Goal: Information Seeking & Learning: Learn about a topic

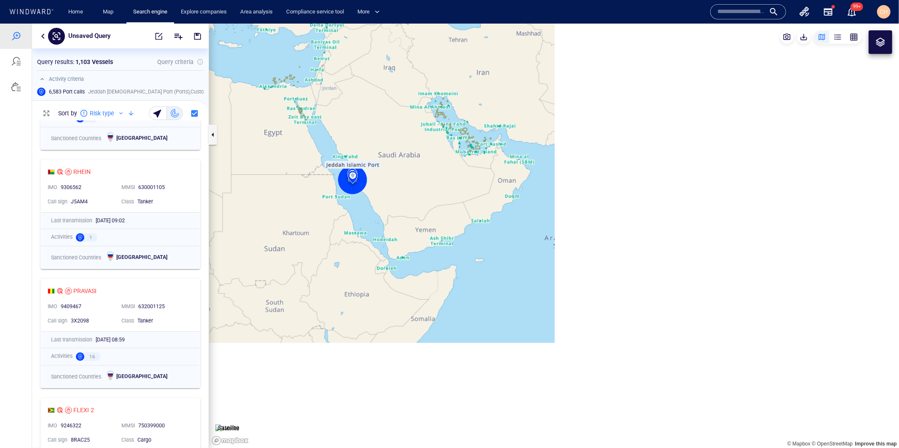
scroll to position [328, 176]
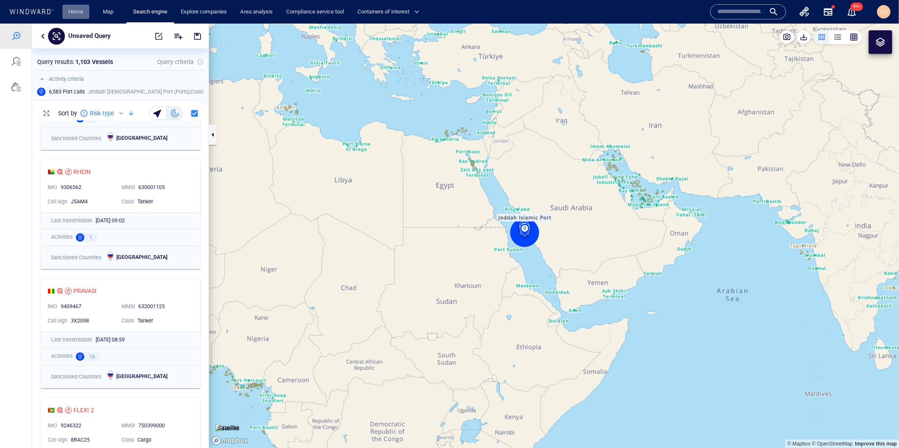
click at [70, 12] on link "Home" at bounding box center [75, 12] width 21 height 15
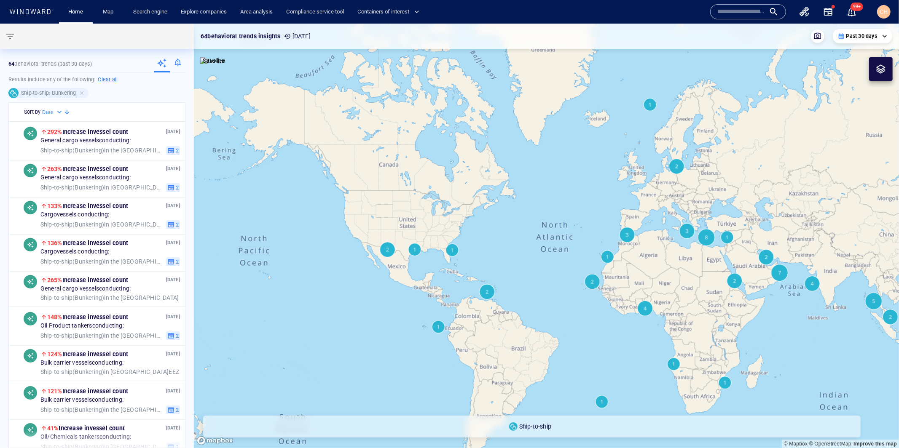
click at [554, 16] on input "text" at bounding box center [741, 11] width 48 height 13
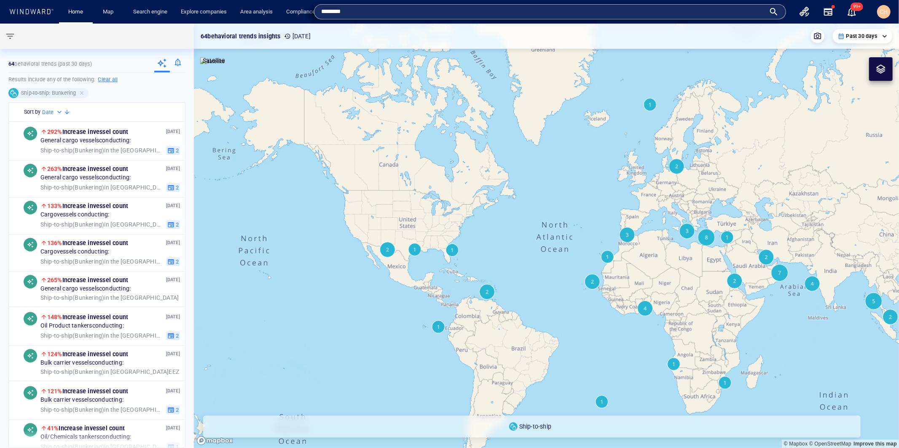
type input "********"
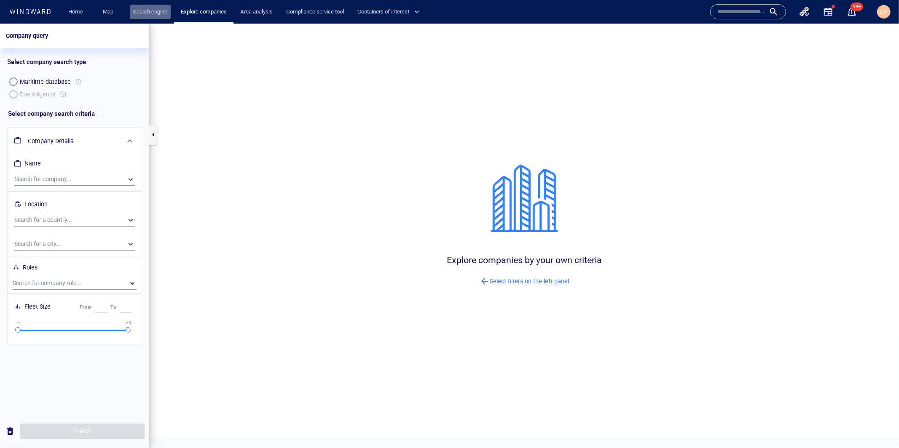
click at [156, 9] on link "Search engine" at bounding box center [150, 12] width 41 height 15
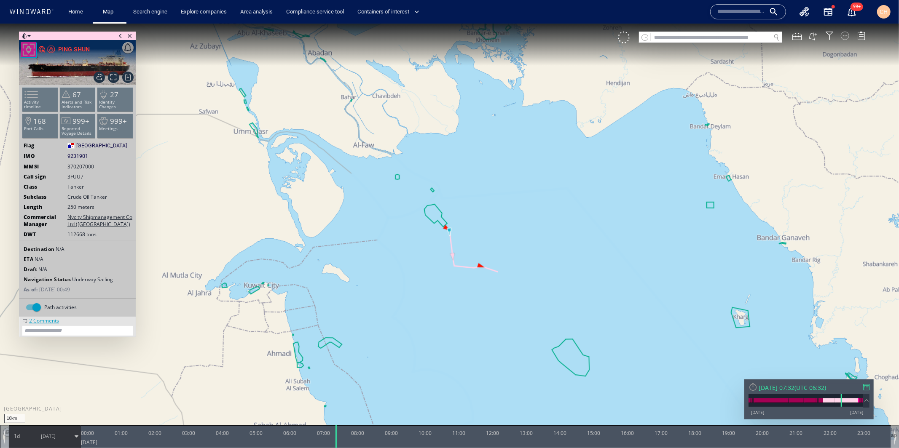
click at [845, 32] on div at bounding box center [844, 35] width 8 height 8
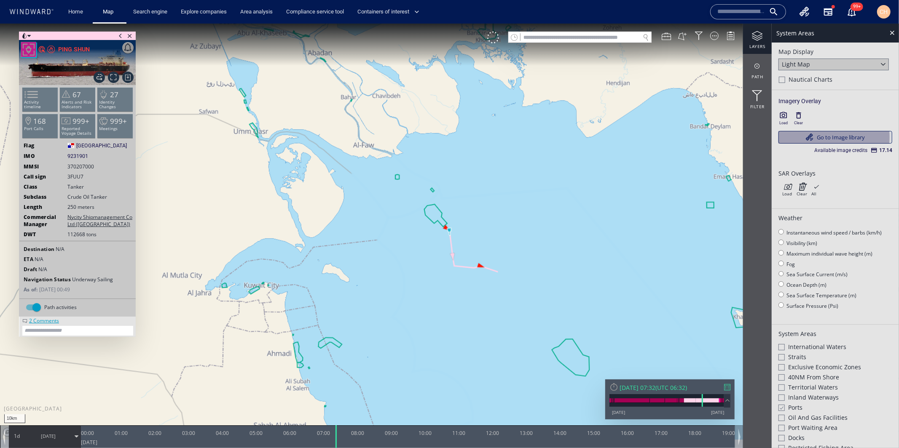
click at [811, 137] on link "Go to Image library" at bounding box center [835, 137] width 114 height 13
click at [780, 115] on icon "button" at bounding box center [783, 115] width 8 height 8
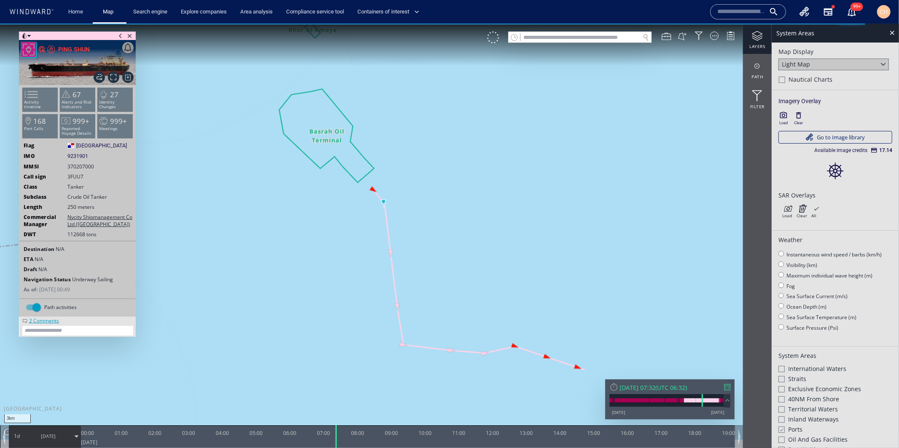
drag, startPoint x: 474, startPoint y: 251, endPoint x: 387, endPoint y: 204, distance: 99.1
click at [387, 204] on canvas "Map" at bounding box center [449, 231] width 899 height 417
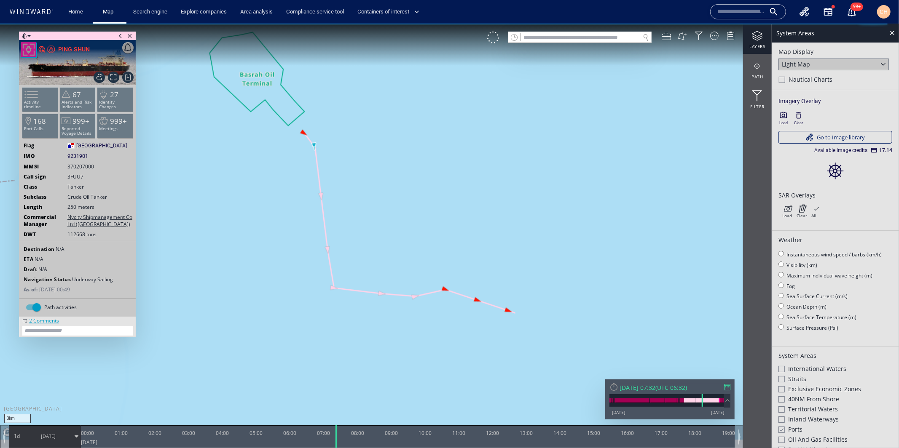
drag, startPoint x: 409, startPoint y: 220, endPoint x: 427, endPoint y: 209, distance: 21.0
click at [427, 209] on canvas "Map" at bounding box center [449, 231] width 899 height 417
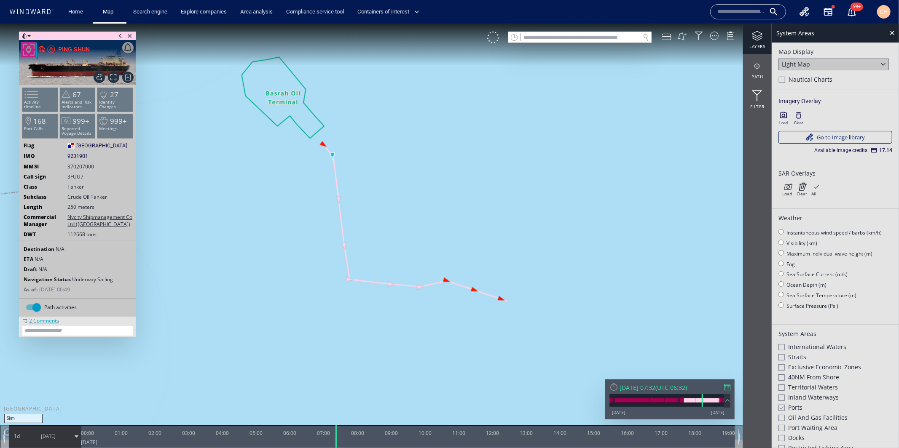
click at [785, 113] on icon "button" at bounding box center [783, 115] width 8 height 8
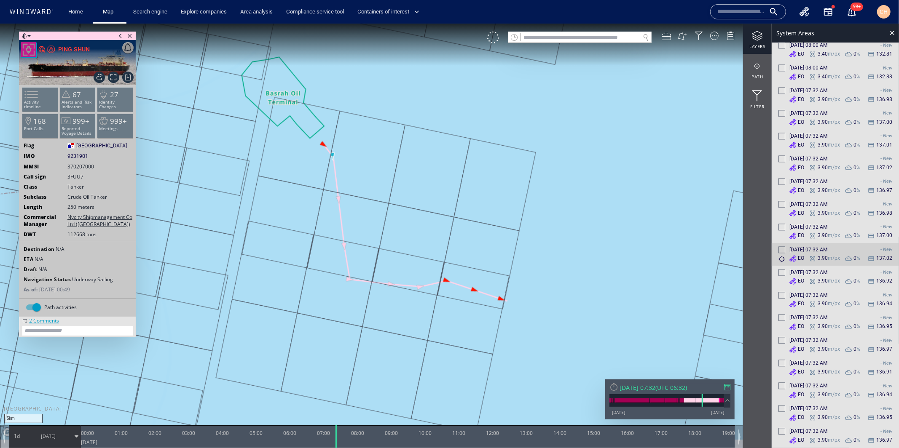
scroll to position [1576, 0]
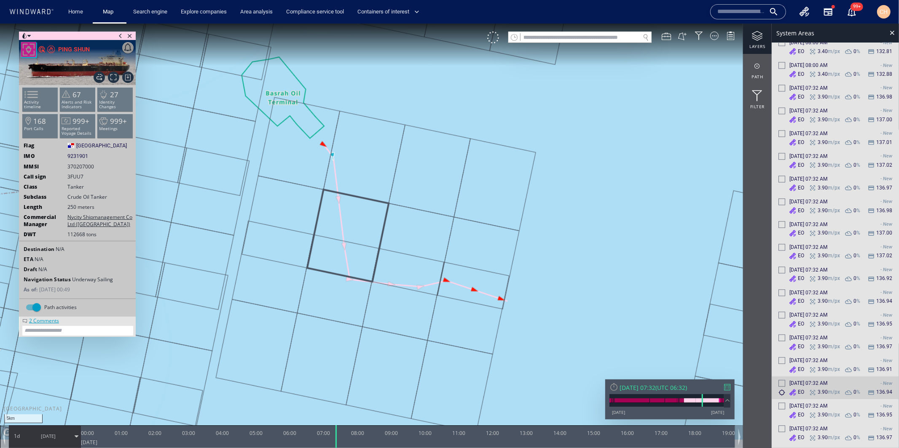
click at [781, 380] on div at bounding box center [781, 383] width 7 height 7
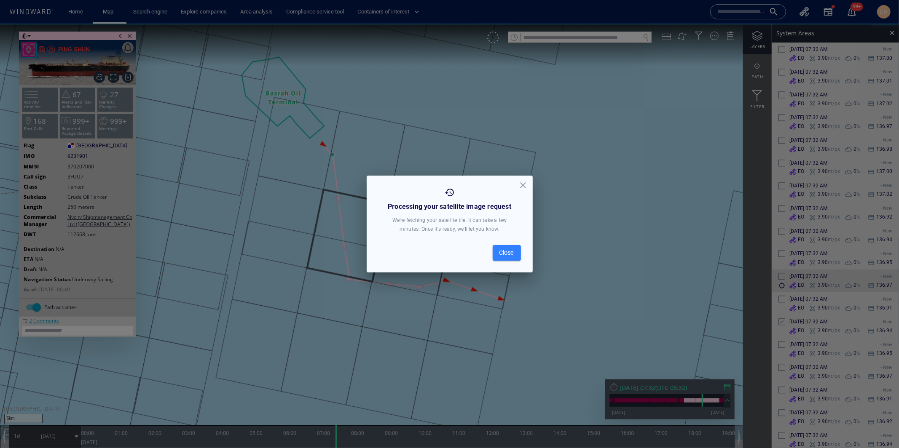
scroll to position [1646, 0]
click at [513, 253] on span "Close" at bounding box center [506, 253] width 15 height 11
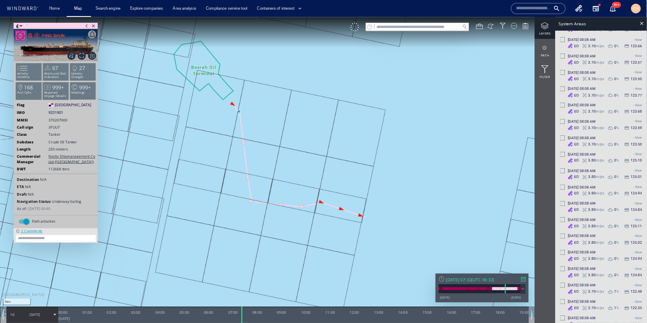
scroll to position [0, 0]
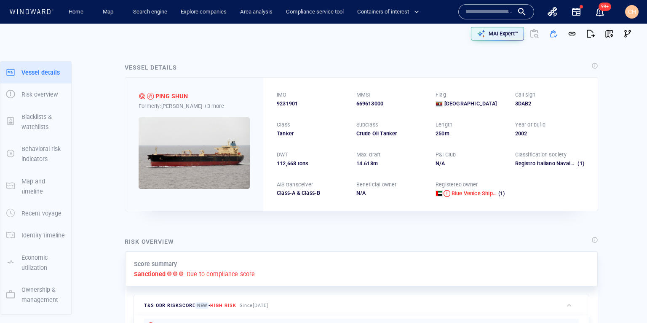
click at [476, 12] on input "text" at bounding box center [490, 11] width 48 height 13
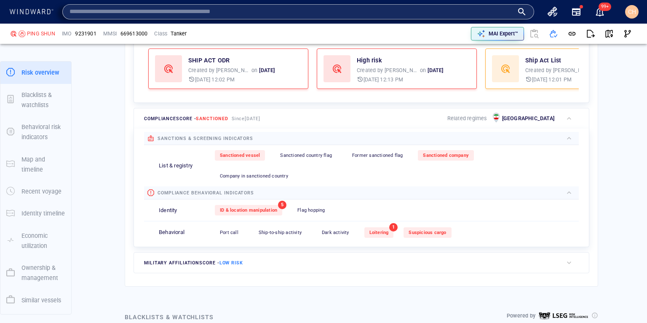
scroll to position [307, 0]
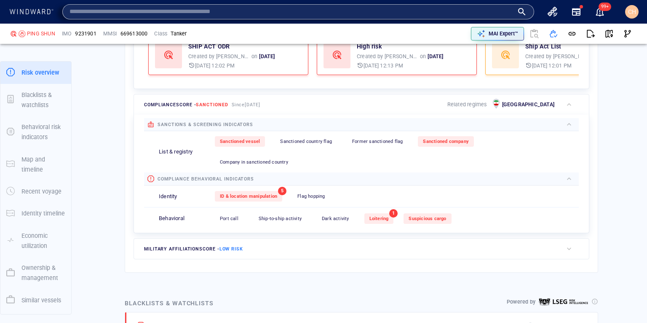
click at [633, 11] on span "CH" at bounding box center [632, 11] width 8 height 7
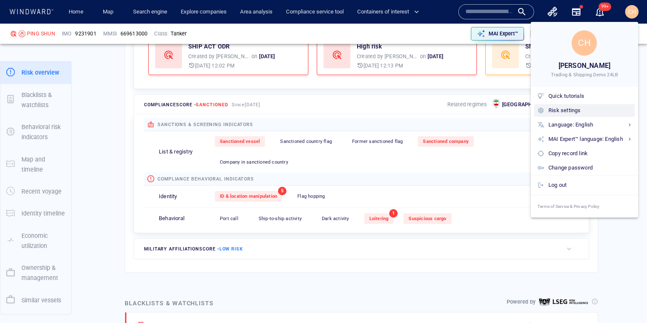
click at [557, 113] on div "Risk settings" at bounding box center [590, 110] width 83 height 9
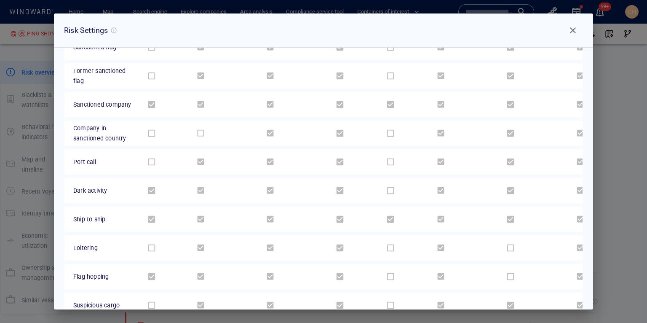
scroll to position [146, 0]
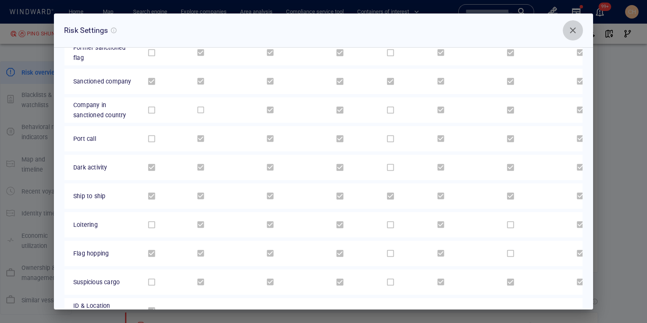
click at [573, 30] on span "Close" at bounding box center [573, 30] width 10 height 10
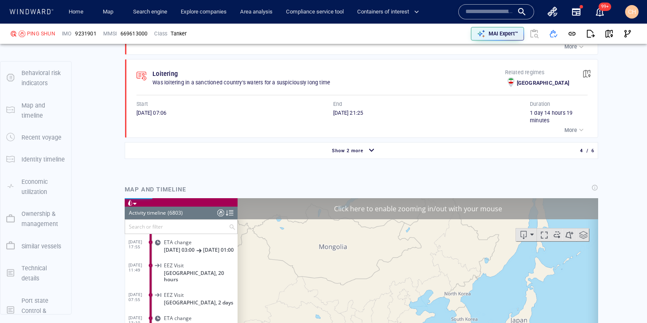
scroll to position [922, 0]
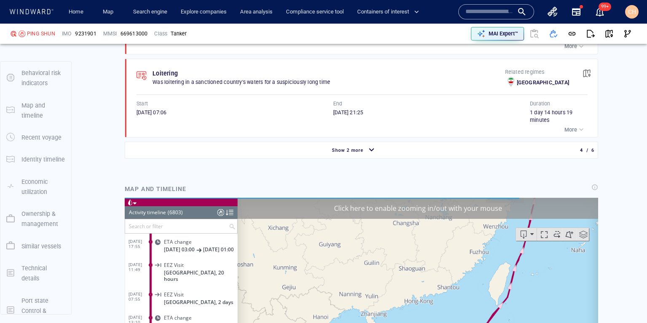
click at [492, 10] on input "text" at bounding box center [490, 11] width 48 height 13
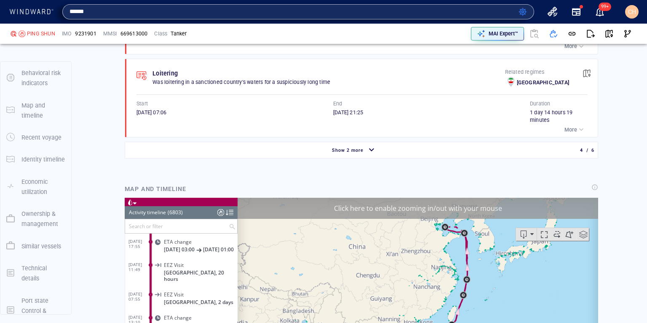
type input "******"
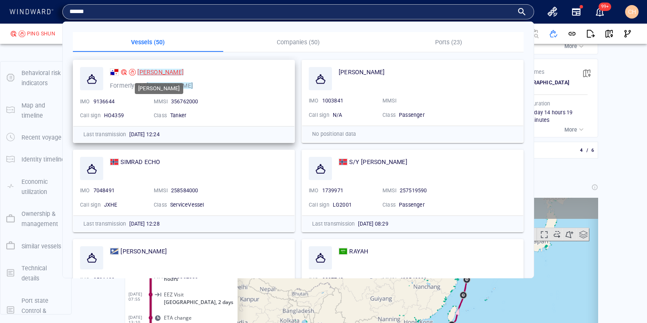
click at [141, 73] on mark "SIMRAN" at bounding box center [160, 72] width 46 height 7
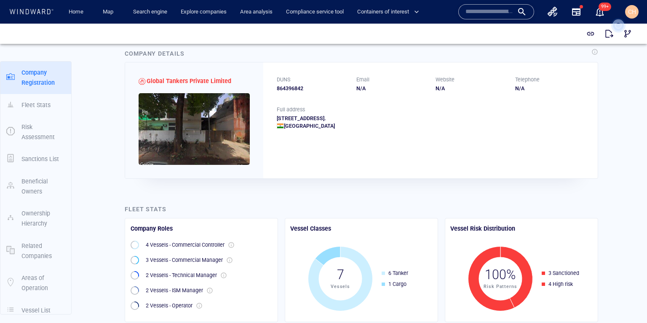
scroll to position [15, 0]
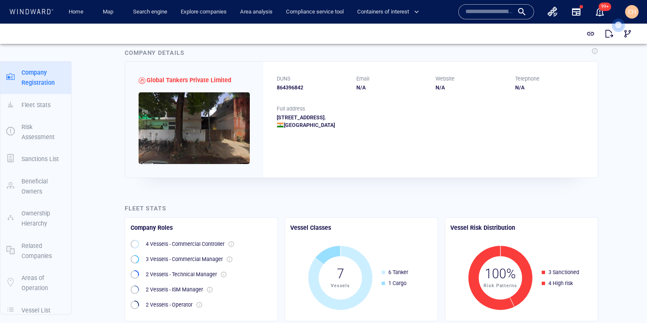
click at [286, 86] on div "864396842" at bounding box center [312, 88] width 70 height 8
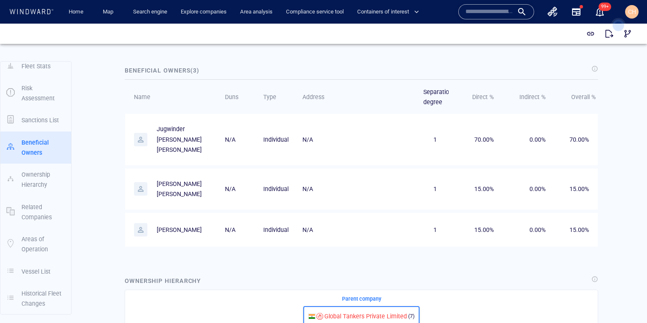
scroll to position [570, 0]
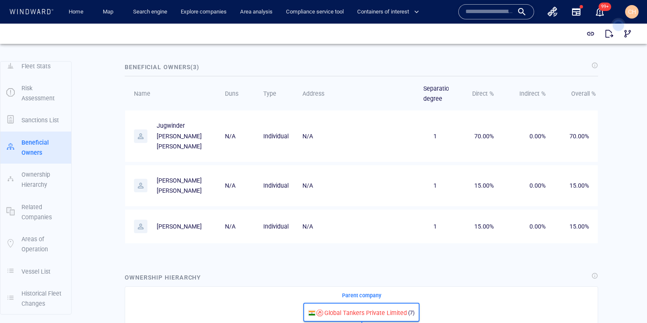
click at [626, 35] on icon at bounding box center [619, 25] width 24 height 24
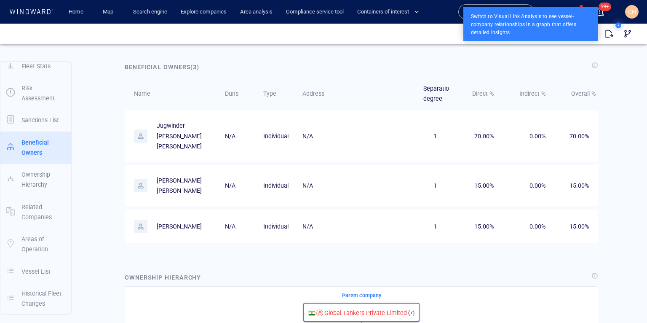
click at [625, 35] on icon at bounding box center [619, 25] width 24 height 24
click at [618, 22] on g at bounding box center [619, 25] width 12 height 12
click at [618, 24] on circle at bounding box center [618, 25] width 3 height 3
click at [625, 32] on icon at bounding box center [619, 25] width 24 height 24
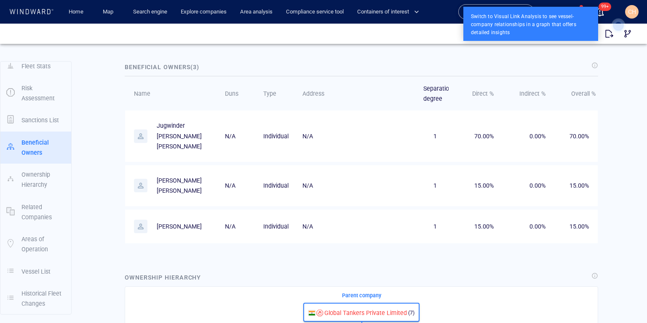
click at [597, 65] on div at bounding box center [594, 63] width 7 height 7
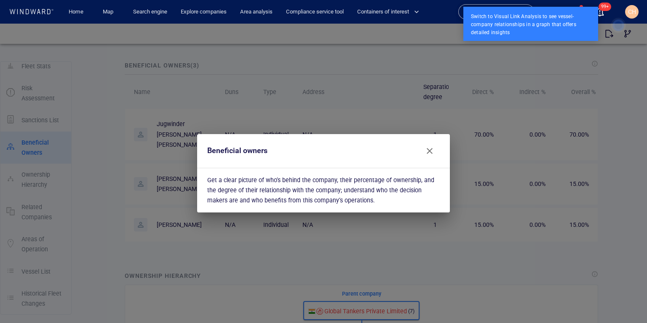
click at [425, 151] on span "Close" at bounding box center [430, 151] width 10 height 10
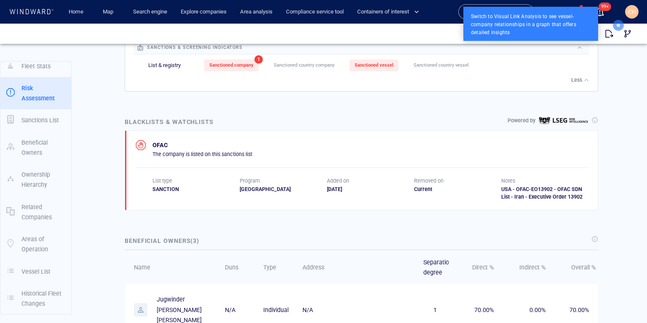
scroll to position [385, 0]
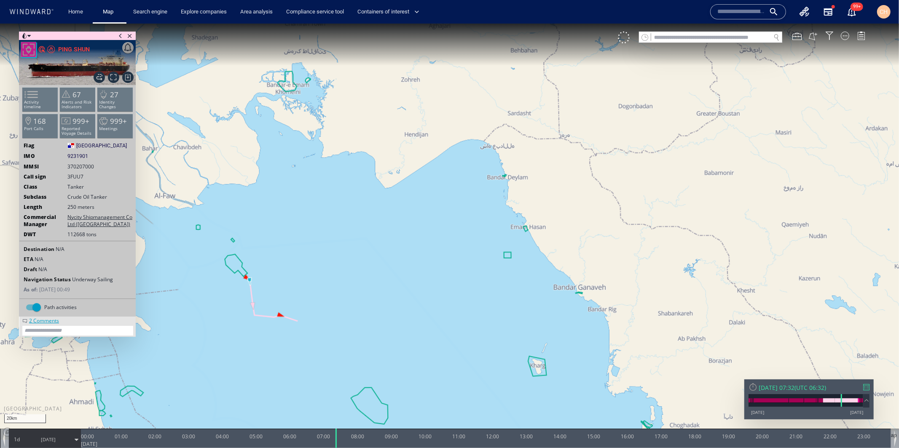
drag, startPoint x: 302, startPoint y: 297, endPoint x: 434, endPoint y: 246, distance: 141.1
click at [434, 246] on canvas "Map" at bounding box center [449, 231] width 899 height 417
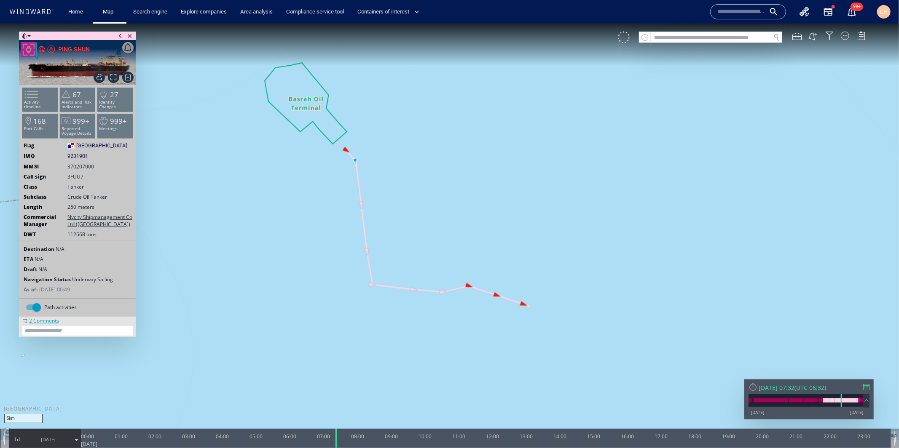
drag, startPoint x: 388, startPoint y: 222, endPoint x: 412, endPoint y: 163, distance: 63.7
click at [412, 163] on canvas "Map" at bounding box center [449, 231] width 899 height 417
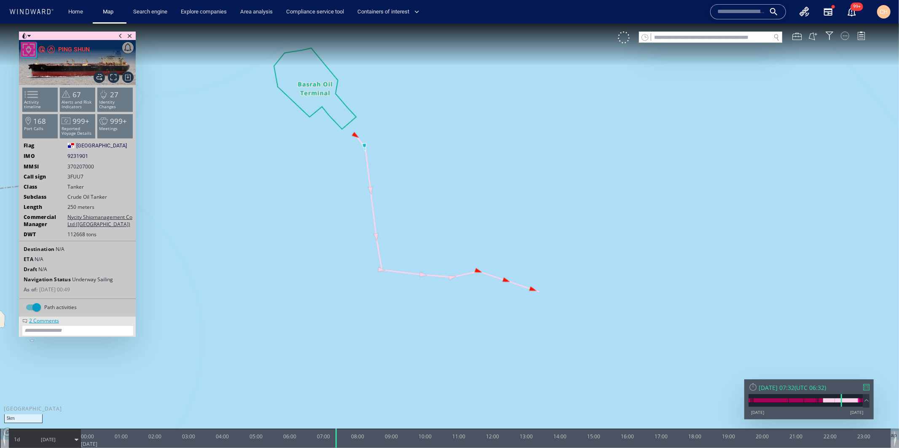
click at [843, 38] on div at bounding box center [844, 35] width 8 height 8
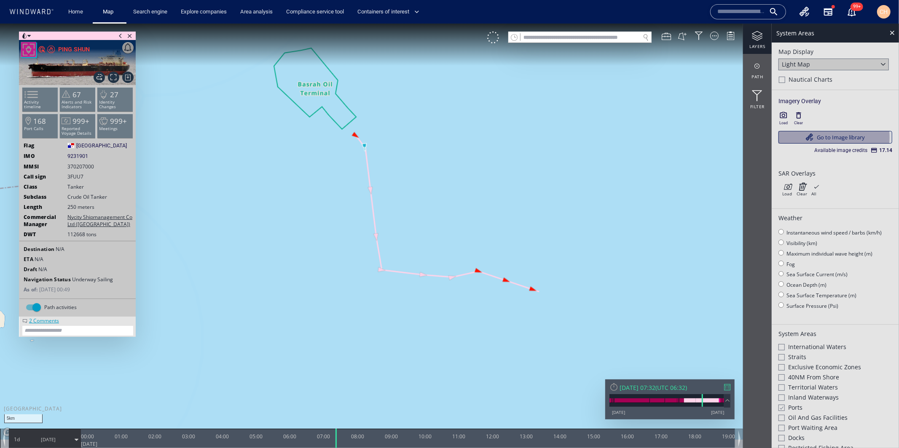
click at [824, 137] on link "Go to Image library" at bounding box center [835, 137] width 114 height 13
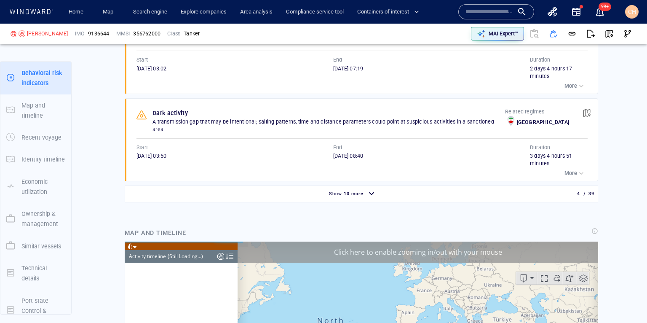
scroll to position [911, 0]
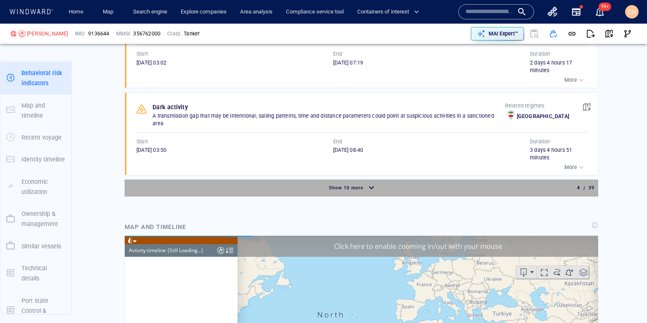
drag, startPoint x: 386, startPoint y: 161, endPoint x: 375, endPoint y: 169, distance: 14.0
click at [375, 181] on div "Show 10 more" at bounding box center [353, 188] width 452 height 15
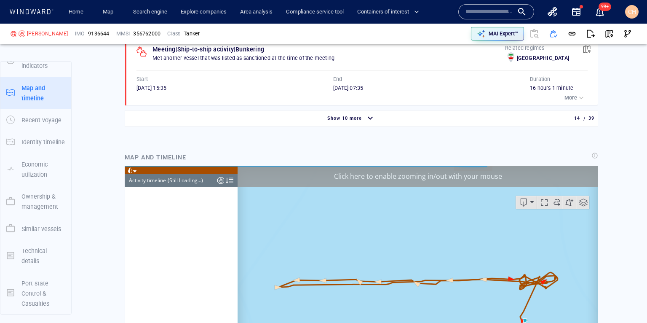
scroll to position [1818, 0]
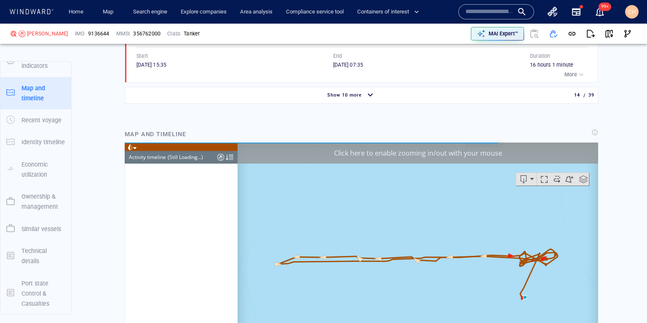
click at [365, 88] on div "button" at bounding box center [370, 95] width 13 height 15
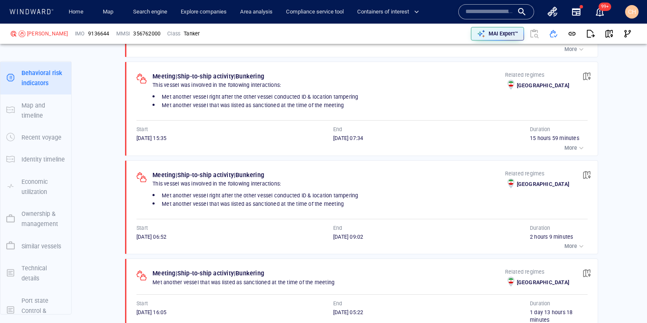
scroll to position [1844, 0]
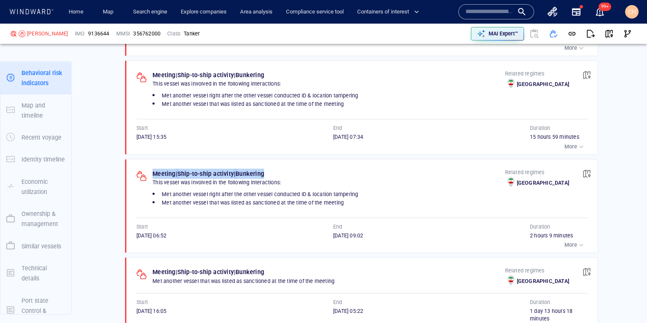
drag, startPoint x: 153, startPoint y: 148, endPoint x: 273, endPoint y: 147, distance: 120.5
click at [273, 167] on div "Meeting | Ship-to-ship activity | Bunkering" at bounding box center [329, 173] width 356 height 13
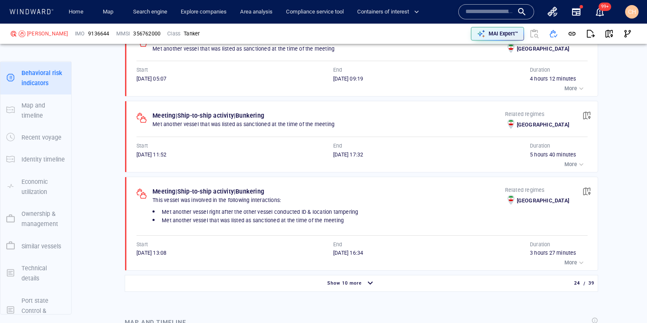
scroll to position [2475, 0]
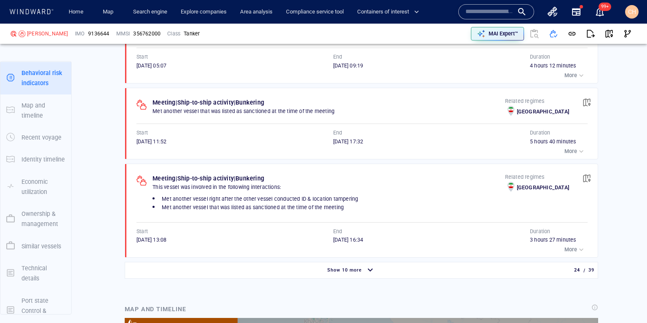
drag, startPoint x: 373, startPoint y: 245, endPoint x: 345, endPoint y: 221, distance: 36.1
click at [373, 263] on div "button" at bounding box center [370, 270] width 13 height 15
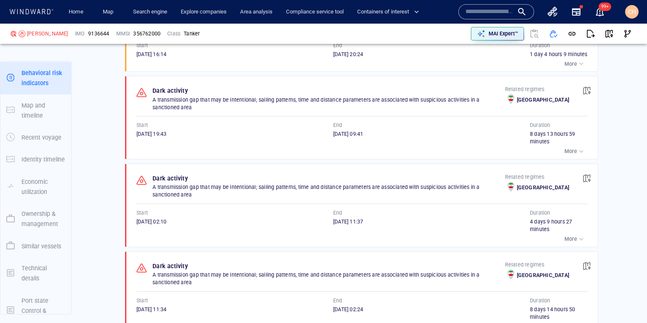
scroll to position [2890, 0]
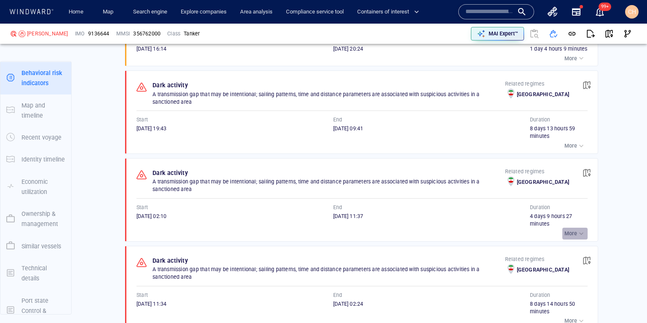
click at [578, 229] on div "button" at bounding box center [581, 233] width 8 height 8
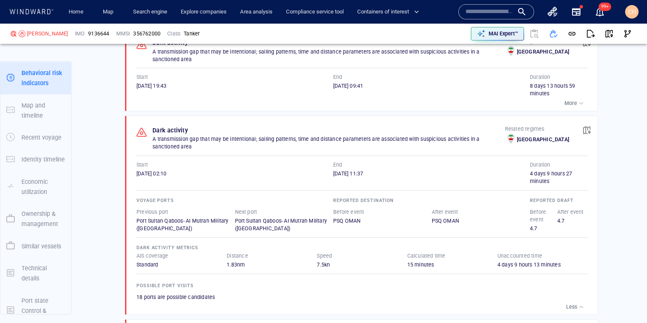
scroll to position [2933, 0]
click at [587, 126] on span "button" at bounding box center [587, 130] width 8 height 8
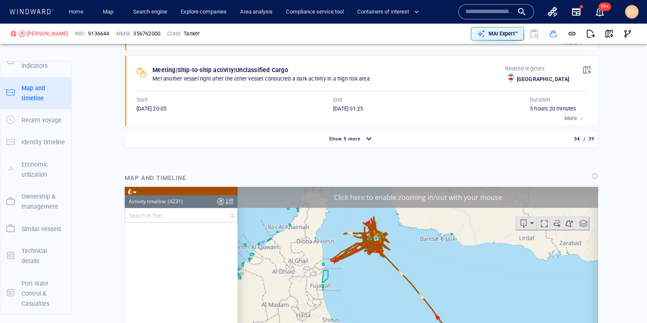
scroll to position [89947, 0]
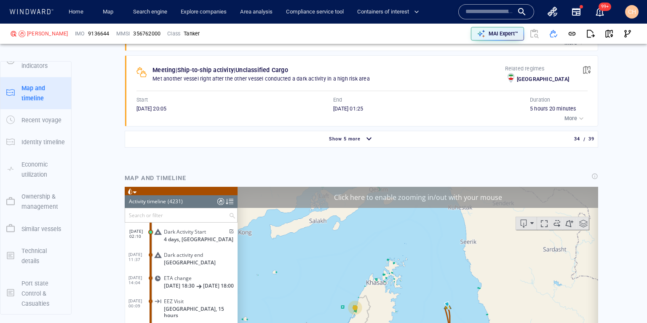
drag, startPoint x: 617, startPoint y: 246, endPoint x: 619, endPoint y: 176, distance: 70.4
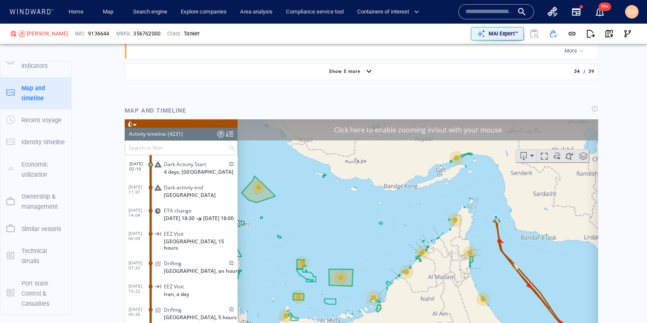
scroll to position [3594, 0]
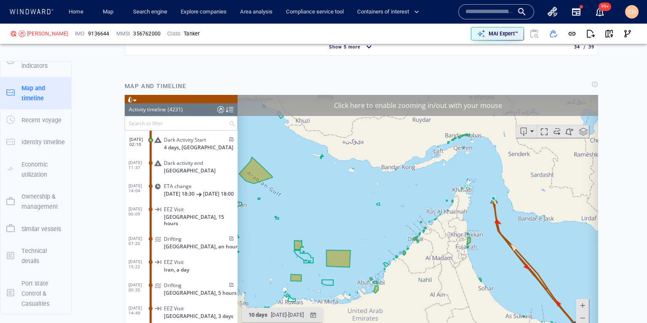
drag, startPoint x: 480, startPoint y: 149, endPoint x: 476, endPoint y: 160, distance: 12.1
click at [476, 162] on canvas "Map" at bounding box center [418, 224] width 361 height 261
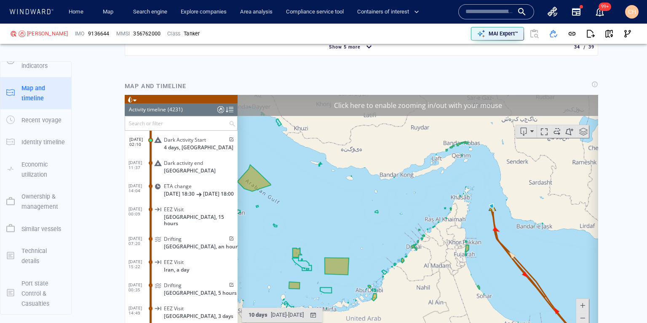
click at [462, 143] on canvas "Map" at bounding box center [418, 224] width 361 height 261
click at [465, 144] on canvas "Map" at bounding box center [418, 224] width 361 height 261
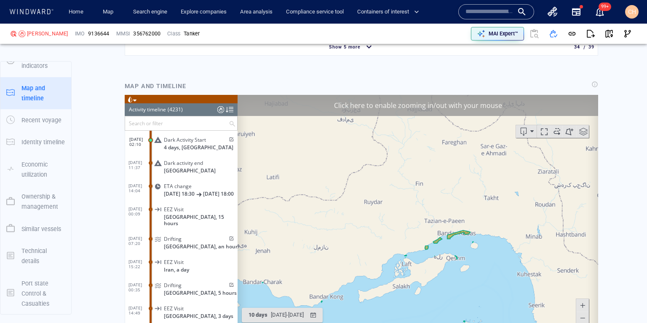
drag, startPoint x: 458, startPoint y: 152, endPoint x: 456, endPoint y: 256, distance: 103.6
click at [456, 256] on canvas "Map" at bounding box center [418, 224] width 361 height 261
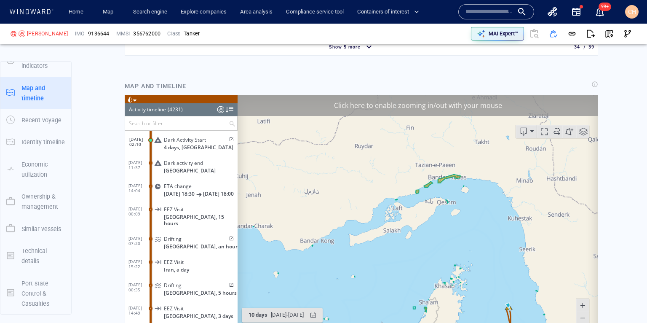
drag, startPoint x: 467, startPoint y: 261, endPoint x: 458, endPoint y: 191, distance: 70.5
click at [458, 191] on canvas "Map" at bounding box center [418, 224] width 361 height 261
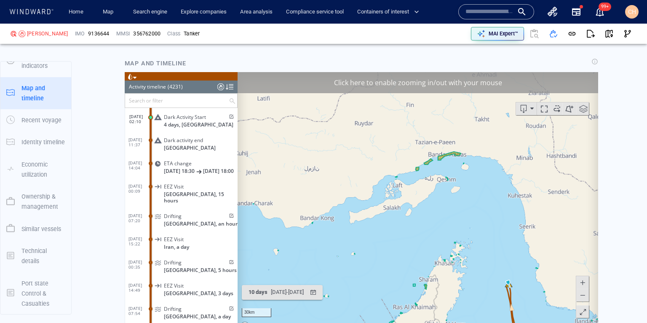
scroll to position [3620, 0]
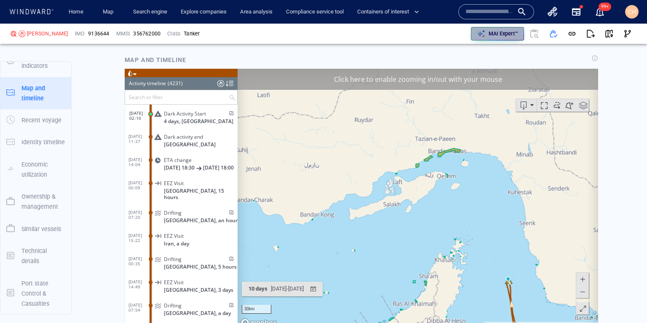
click at [495, 33] on p "MAI Expert™" at bounding box center [503, 34] width 29 height 8
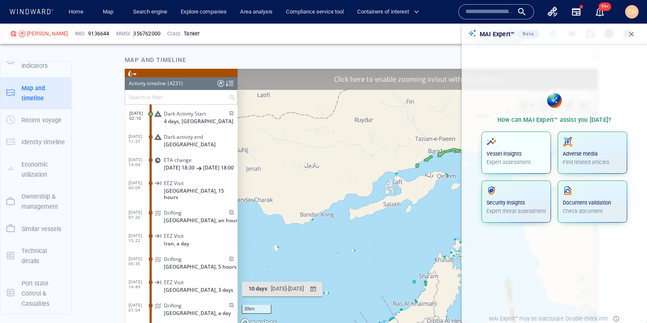
click at [519, 155] on p "Vessel insights" at bounding box center [516, 154] width 59 height 8
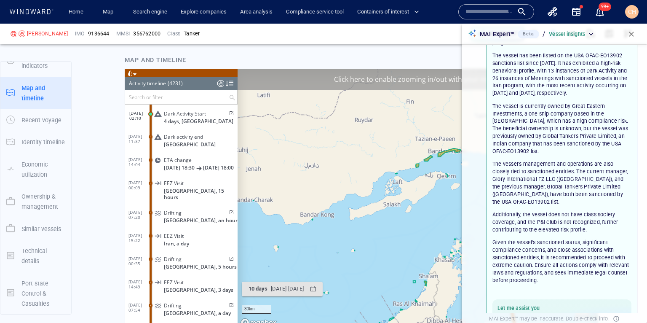
scroll to position [57, 0]
drag, startPoint x: 564, startPoint y: 63, endPoint x: 630, endPoint y: 64, distance: 66.6
click at [630, 64] on p "The vessel has been listed on the USA OFAC-EO13902 sanctions list since April 1…" at bounding box center [561, 74] width 139 height 45
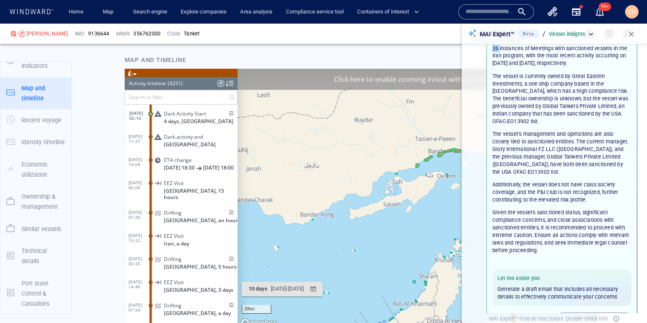
scroll to position [111, 0]
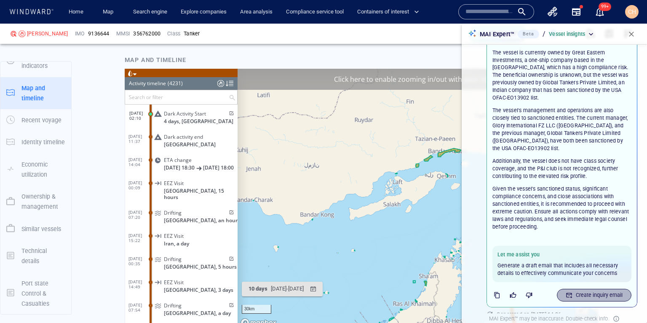
click at [602, 289] on div "Create inquiry email" at bounding box center [599, 294] width 50 height 11
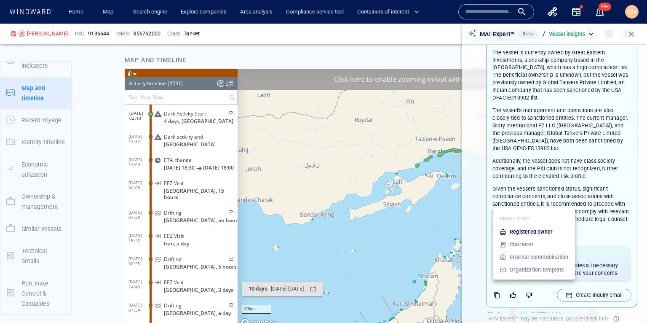
click at [536, 233] on p "Registered owner" at bounding box center [531, 232] width 43 height 8
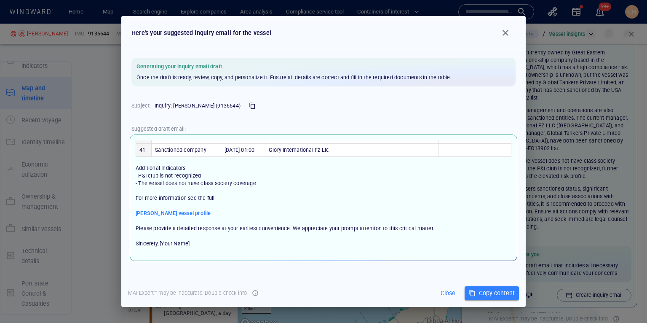
scroll to position [583, 0]
drag, startPoint x: 140, startPoint y: 179, endPoint x: 260, endPoint y: 180, distance: 119.6
click at [202, 180] on p "Dear Great Eastern Investments, We are reaching out regarding the vessel SIMRAN…" at bounding box center [324, 197] width 376 height 115
click at [504, 32] on span "button" at bounding box center [505, 33] width 10 height 10
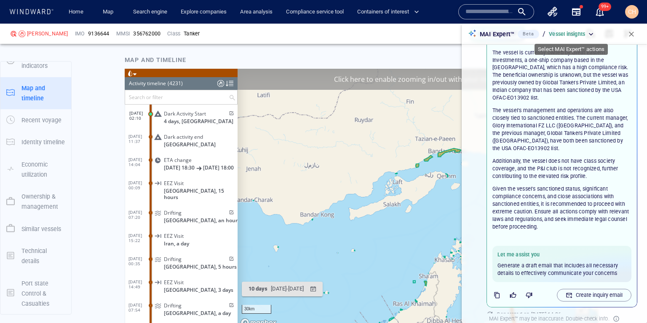
click at [591, 35] on div "Vessel insights" at bounding box center [572, 34] width 46 height 8
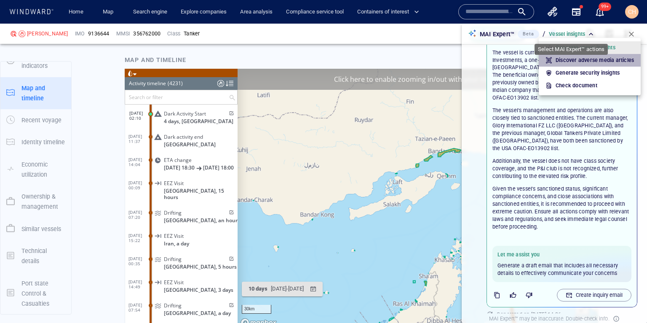
click at [578, 64] on div "Discover adverse media articles" at bounding box center [595, 60] width 82 height 11
type input "**********"
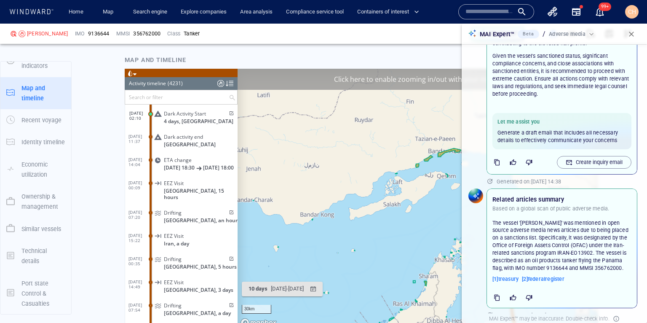
scroll to position [244, 0]
drag, startPoint x: 528, startPoint y: 218, endPoint x: 586, endPoint y: 232, distance: 59.8
click at [586, 232] on p "The vessel 'SIMRAN' was mentioned in open source adverse media news articles du…" at bounding box center [561, 244] width 139 height 53
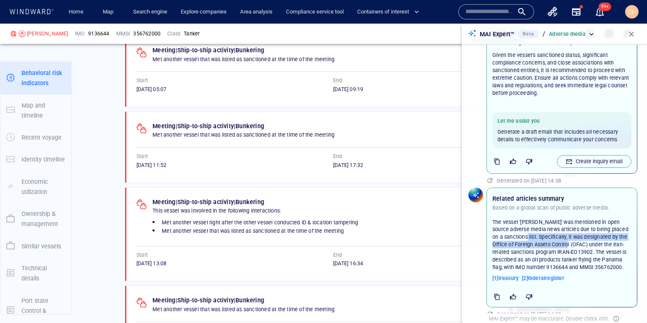
scroll to position [2454, 0]
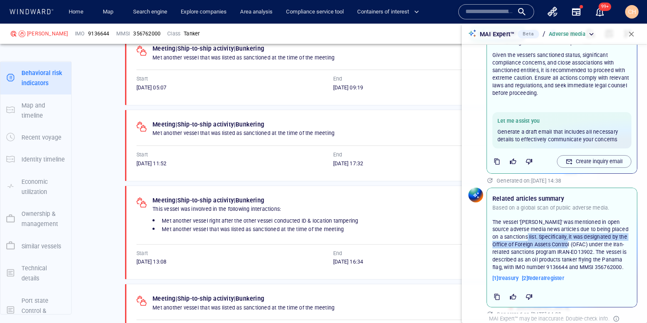
click at [632, 32] on span "button" at bounding box center [631, 34] width 8 height 8
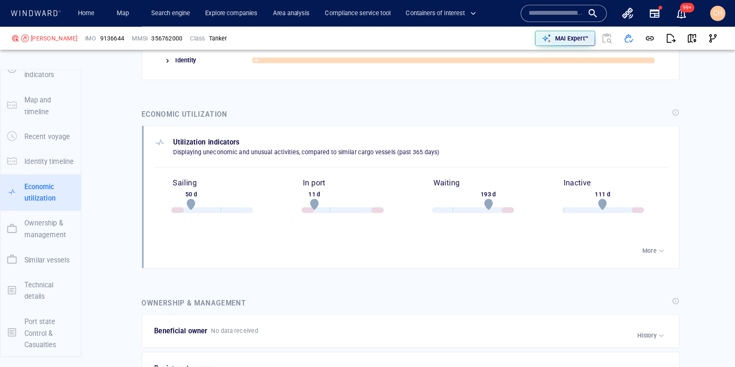
scroll to position [4127, 0]
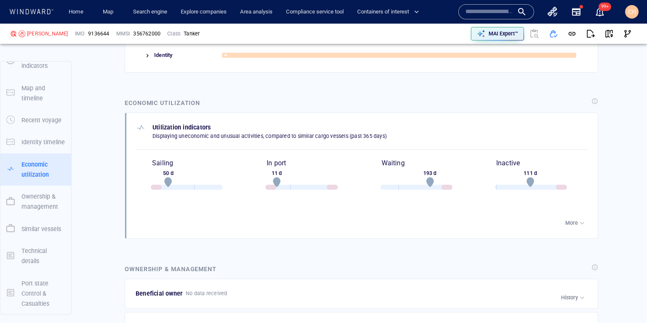
click at [585, 219] on div "button" at bounding box center [582, 223] width 8 height 8
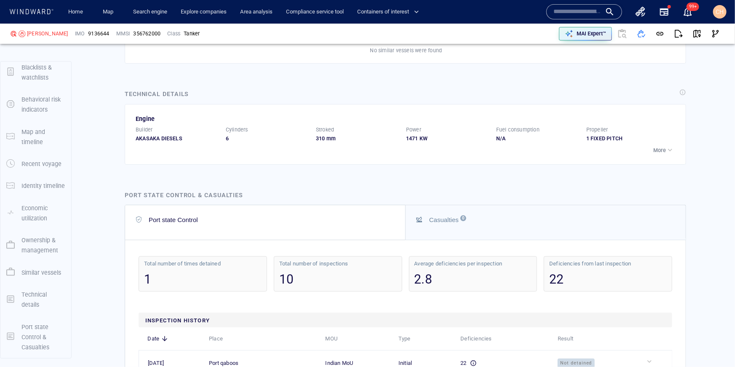
scroll to position [4830, 0]
click at [642, 32] on span "button" at bounding box center [641, 33] width 8 height 8
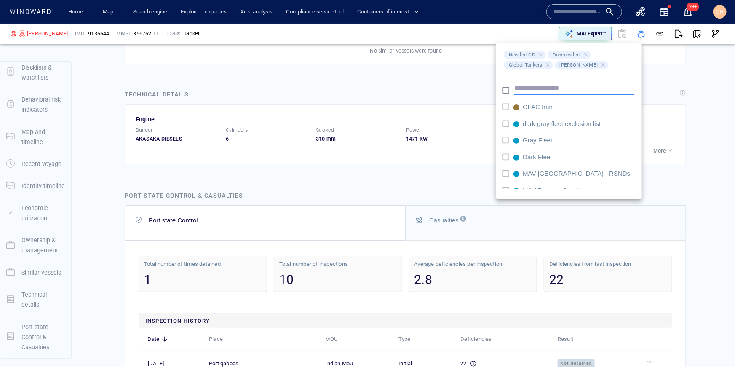
click at [538, 84] on input "text" at bounding box center [574, 88] width 120 height 13
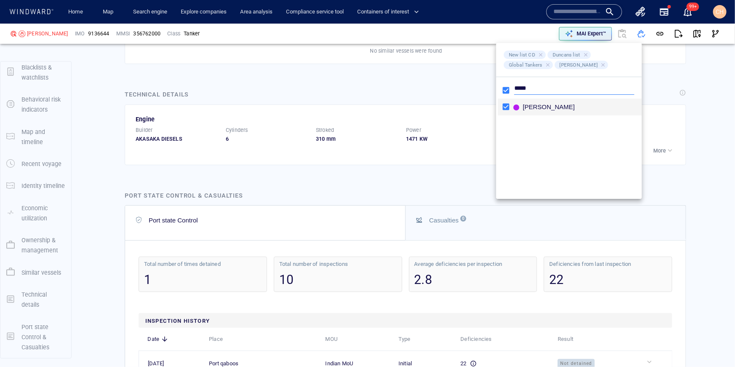
type input "*****"
click at [454, 68] on div at bounding box center [367, 183] width 735 height 367
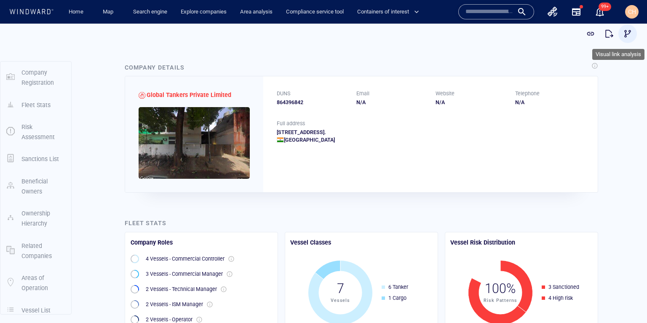
click at [628, 34] on span "button" at bounding box center [627, 33] width 8 height 8
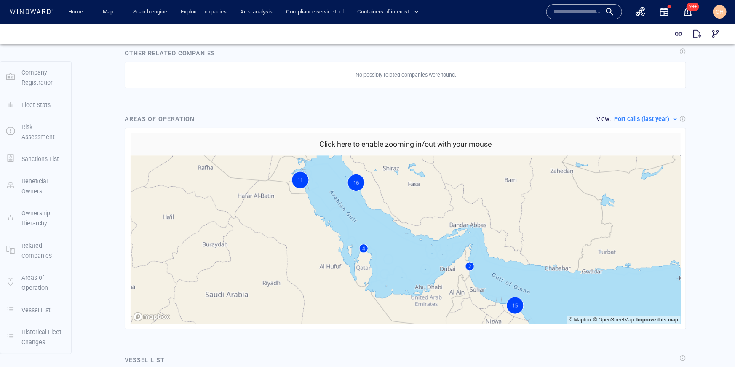
scroll to position [938, 0]
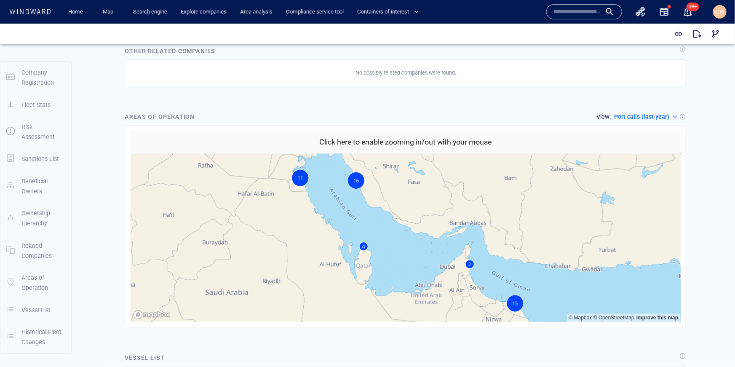
click at [647, 111] on div "Port calls (last year)" at bounding box center [646, 116] width 65 height 10
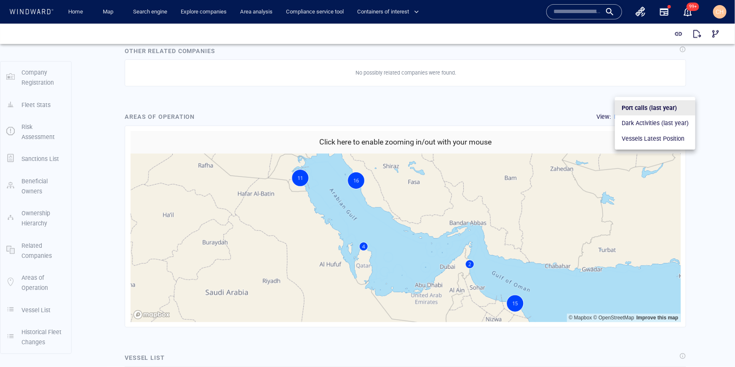
click at [647, 140] on p "Vessels Latest Position" at bounding box center [653, 138] width 63 height 10
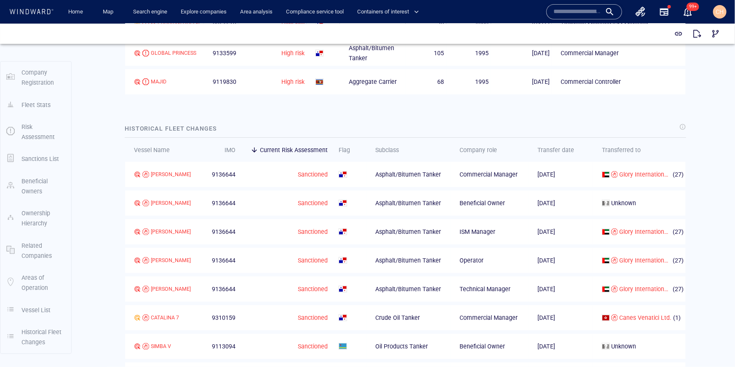
scroll to position [1470, 0]
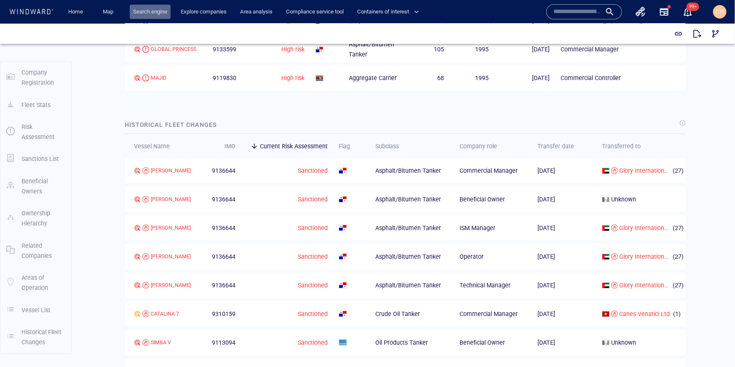
click at [153, 11] on link "Search engine" at bounding box center [150, 12] width 41 height 15
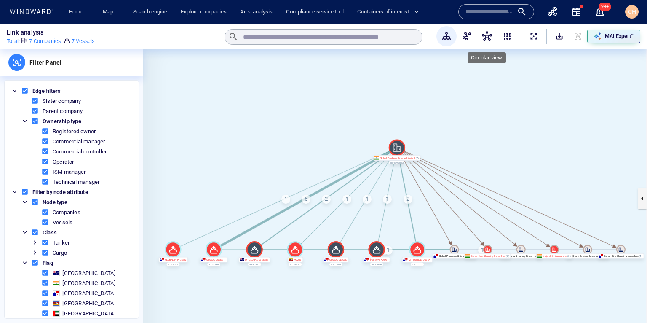
click at [487, 33] on span "button" at bounding box center [487, 36] width 10 height 10
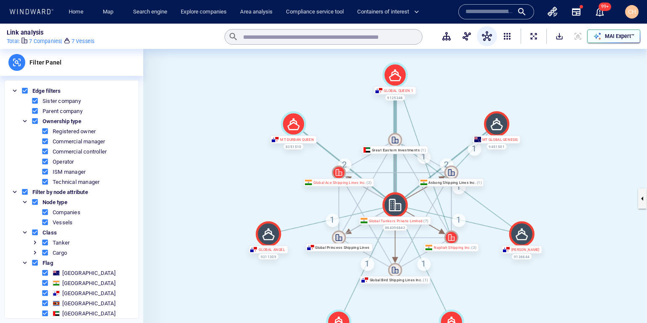
click at [612, 36] on p "MAI Expert™" at bounding box center [619, 36] width 29 height 8
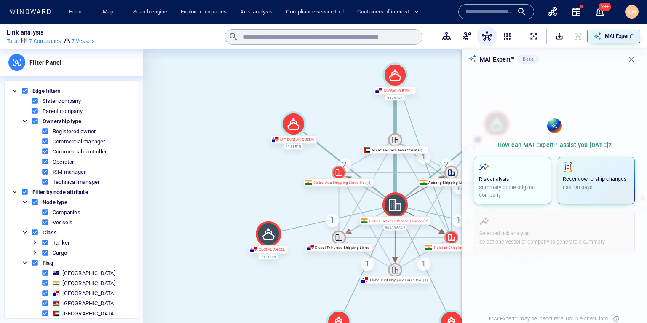
click at [516, 193] on p "Summary of the original company" at bounding box center [512, 191] width 67 height 15
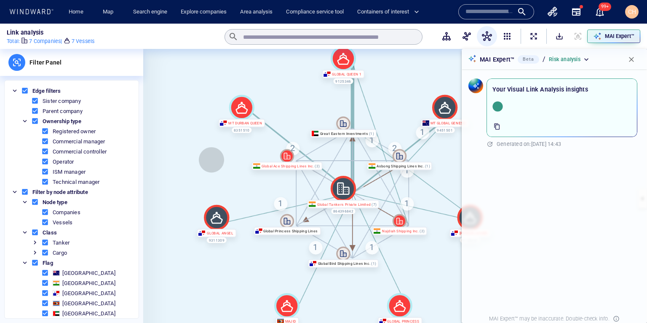
drag, startPoint x: 263, startPoint y: 176, endPoint x: 211, endPoint y: 159, distance: 54.9
click at [211, 159] on canvas at bounding box center [395, 198] width 504 height 299
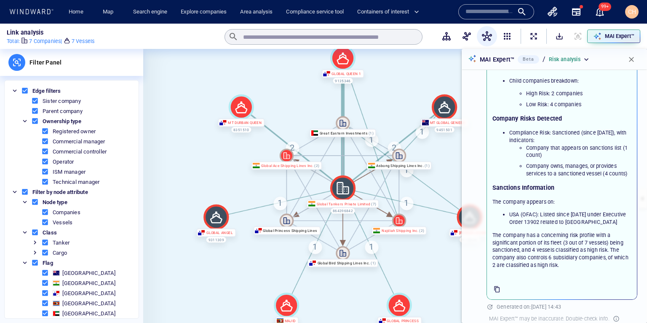
scroll to position [152, 0]
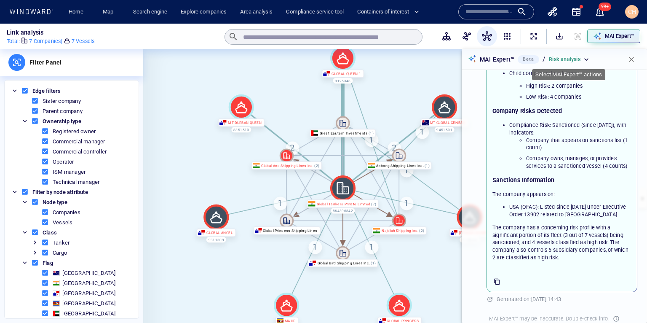
click at [589, 59] on div "Risk analysis" at bounding box center [570, 60] width 42 height 8
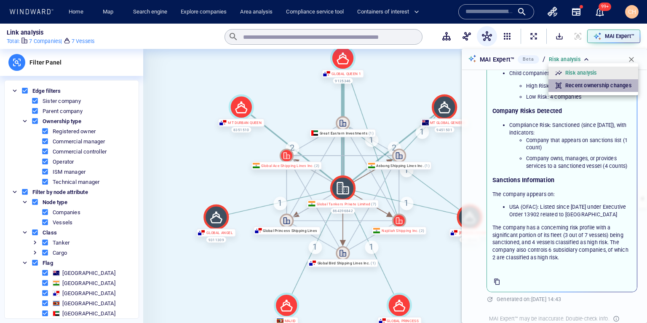
click at [593, 87] on p "Recent ownership changes" at bounding box center [598, 86] width 66 height 8
type input "**********"
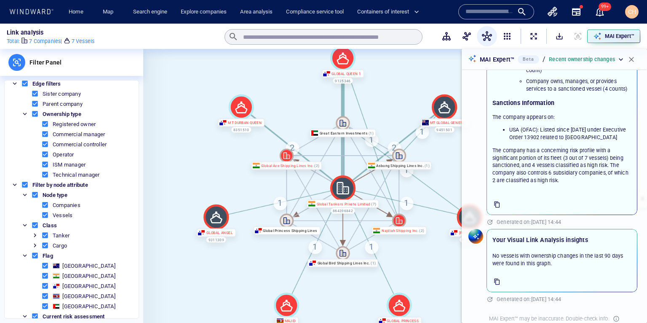
scroll to position [0, 0]
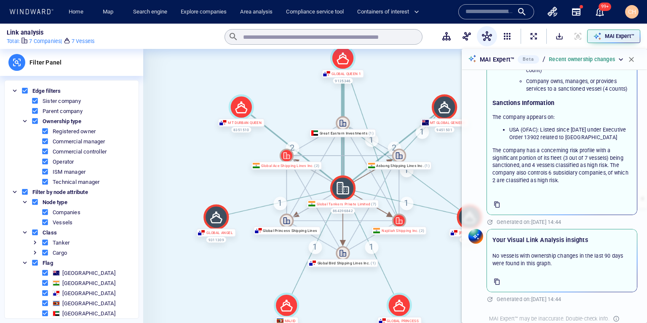
click at [405, 203] on div "1" at bounding box center [406, 202] width 13 height 13
click at [157, 139] on canvas at bounding box center [395, 198] width 504 height 299
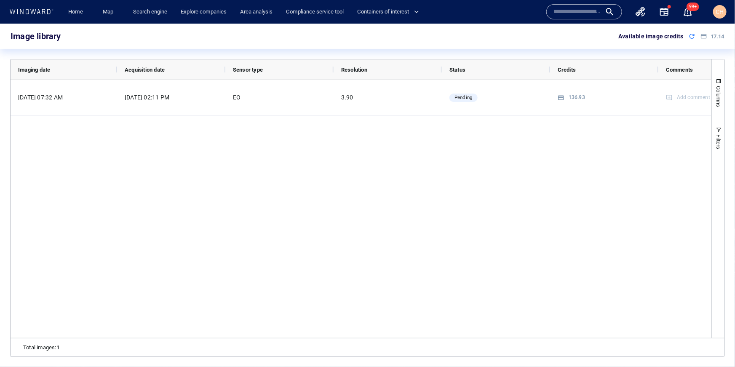
click at [575, 9] on input "text" at bounding box center [578, 11] width 48 height 13
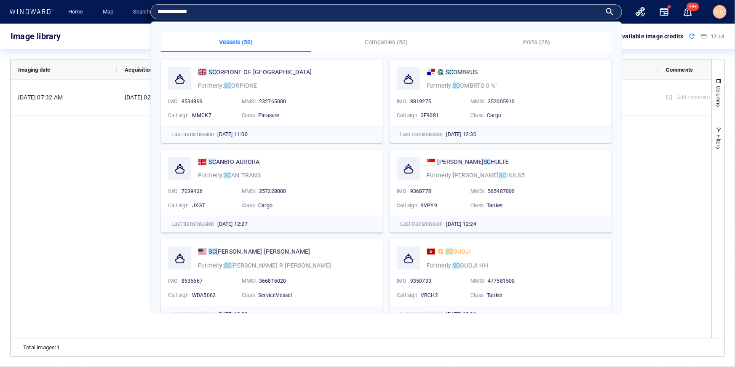
type input "**********"
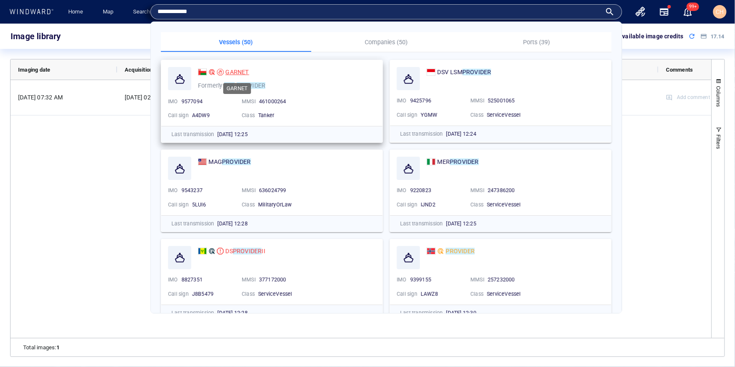
click at [241, 69] on span "GARNET" at bounding box center [237, 72] width 24 height 7
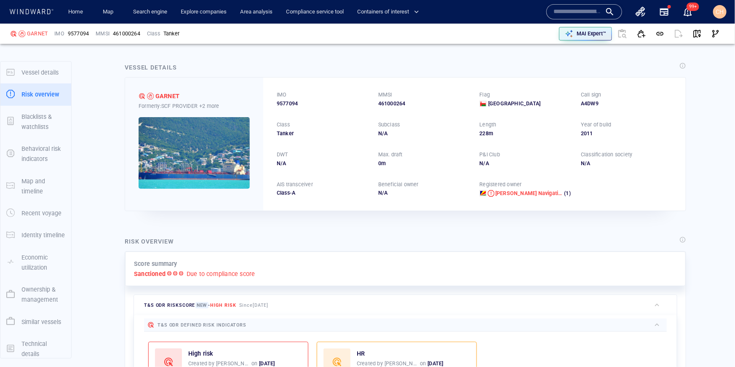
scroll to position [22, 0]
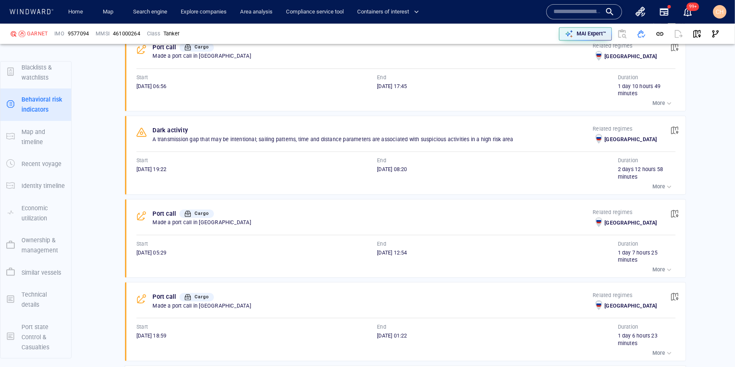
scroll to position [949, 0]
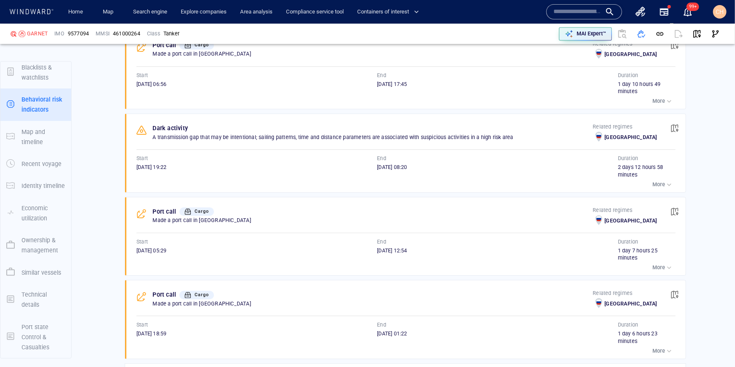
click at [662, 97] on p "More" at bounding box center [659, 101] width 13 height 8
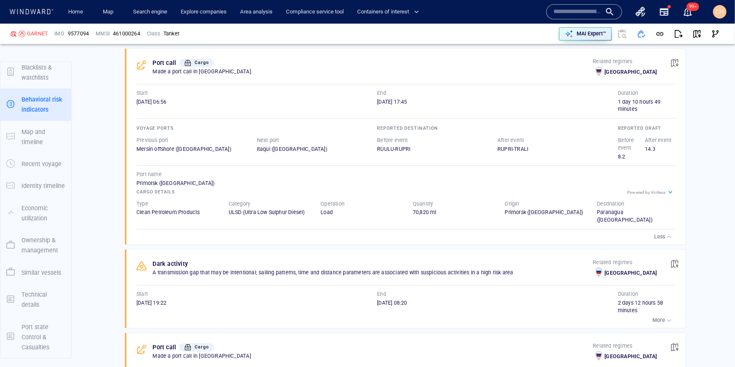
scroll to position [931, 0]
drag, startPoint x: 667, startPoint y: 183, endPoint x: 630, endPoint y: 183, distance: 37.1
click at [630, 187] on div "Powered by Vortexa" at bounding box center [651, 192] width 48 height 10
drag, startPoint x: 629, startPoint y: 183, endPoint x: 668, endPoint y: 187, distance: 39.7
click at [668, 187] on div "Powered by Vortexa" at bounding box center [651, 192] width 48 height 10
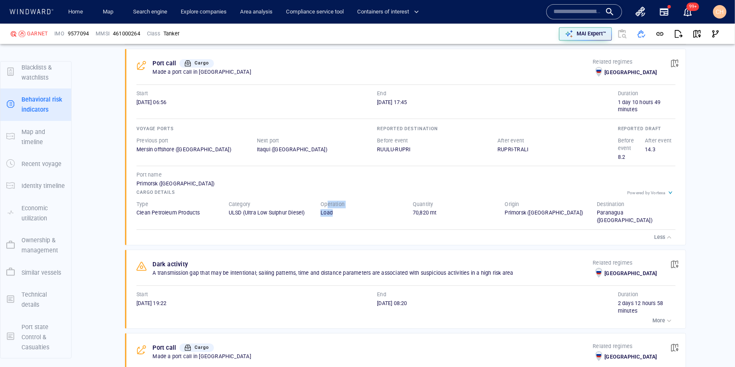
drag, startPoint x: 328, startPoint y: 194, endPoint x: 401, endPoint y: 197, distance: 72.5
click at [351, 203] on div "Operation Load" at bounding box center [360, 209] width 79 height 16
drag, startPoint x: 413, startPoint y: 192, endPoint x: 442, endPoint y: 211, distance: 34.7
click at [441, 211] on div "Quantity 70,820 mt" at bounding box center [452, 212] width 92 height 37
drag, startPoint x: 507, startPoint y: 195, endPoint x: 554, endPoint y: 213, distance: 50.0
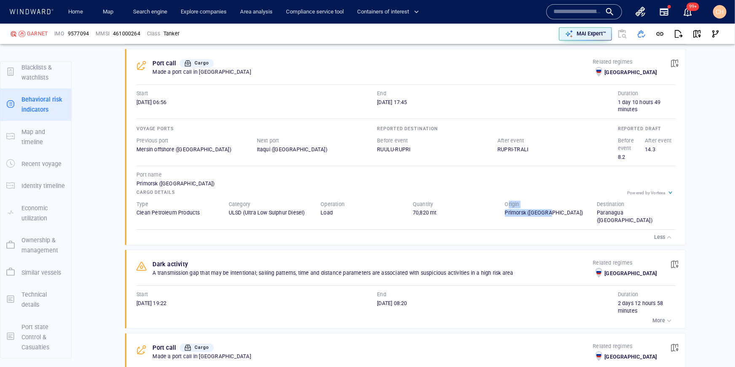
click at [554, 213] on div "Origin [GEOGRAPHIC_DATA] ([GEOGRAPHIC_DATA])" at bounding box center [544, 212] width 92 height 37
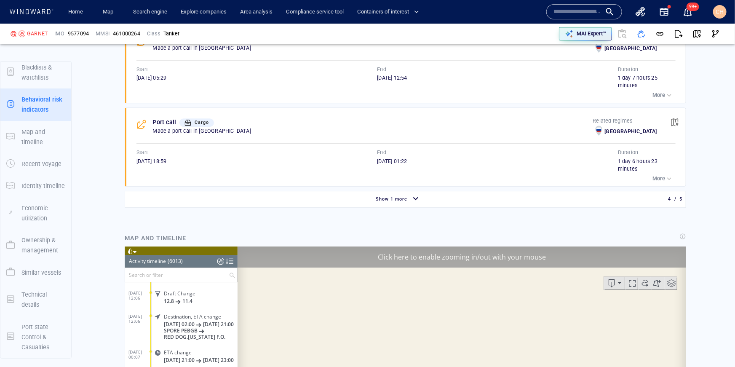
scroll to position [1239, 0]
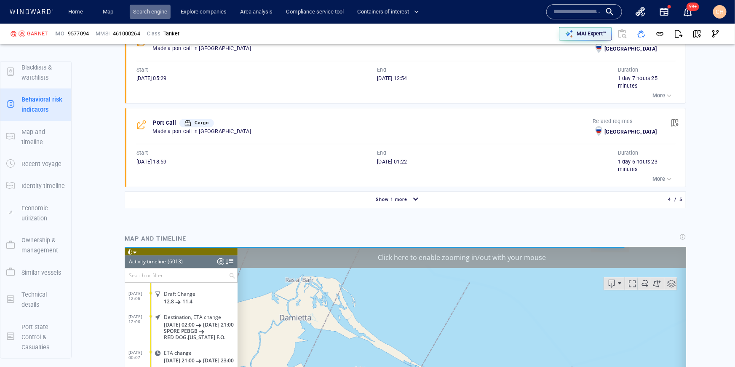
click at [155, 11] on link "Search engine" at bounding box center [150, 12] width 41 height 15
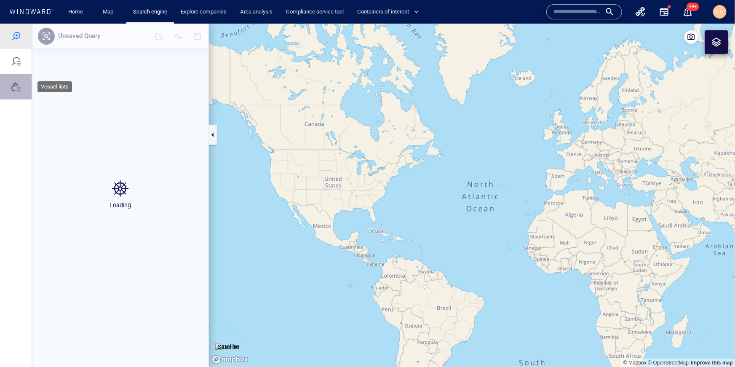
click at [15, 86] on div at bounding box center [16, 86] width 10 height 10
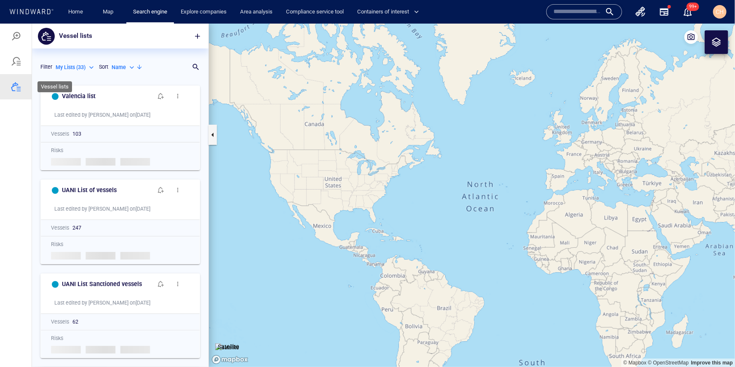
scroll to position [286, 177]
click at [80, 97] on h6 "Valencia list" at bounding box center [79, 96] width 34 height 11
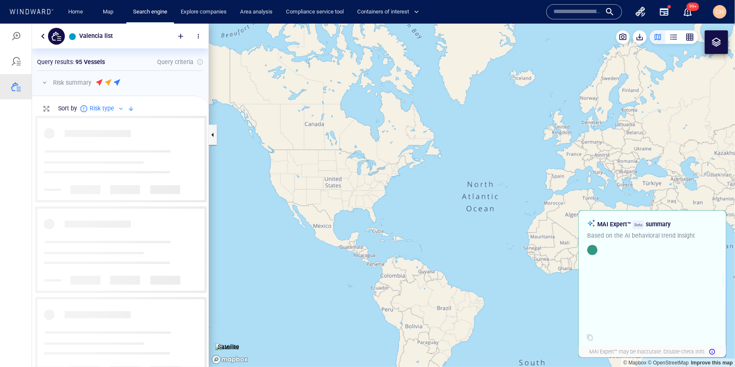
scroll to position [251, 177]
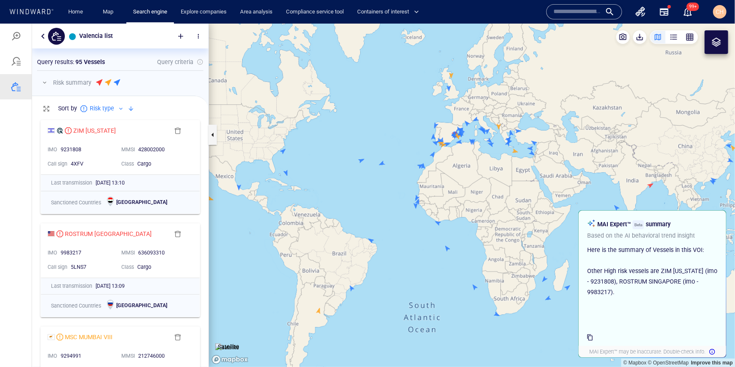
click at [104, 35] on h6 "Valencia list" at bounding box center [96, 35] width 34 height 11
drag, startPoint x: 104, startPoint y: 35, endPoint x: 167, endPoint y: 36, distance: 63.6
click at [104, 35] on h6 "Valencia list" at bounding box center [96, 35] width 34 height 11
click at [201, 35] on span "button" at bounding box center [198, 35] width 7 height 7
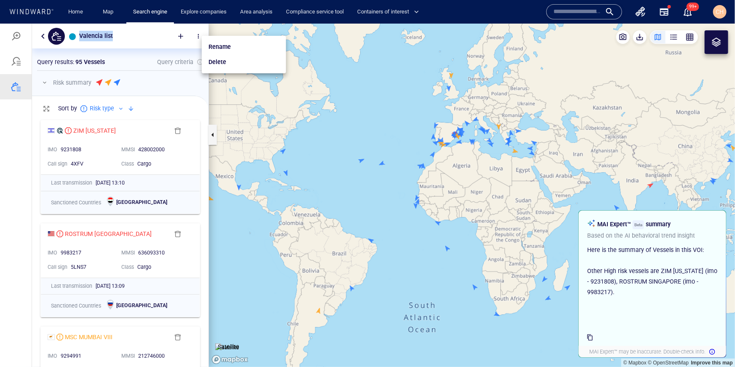
drag, startPoint x: 218, startPoint y: 47, endPoint x: 146, endPoint y: 47, distance: 72.0
click at [213, 48] on p "Rename" at bounding box center [220, 46] width 22 height 10
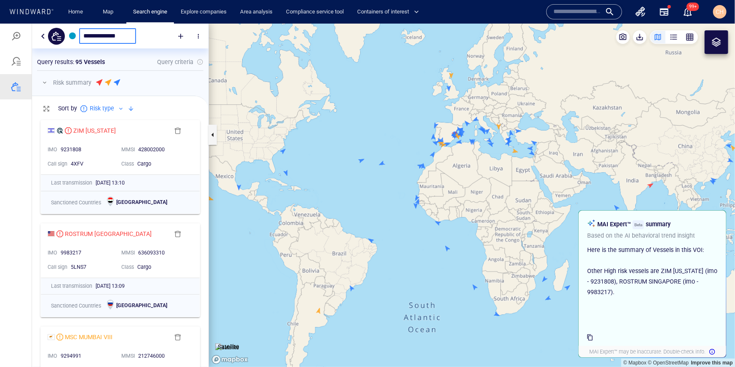
click at [98, 34] on input "**********" at bounding box center [107, 35] width 48 height 7
type input "*"
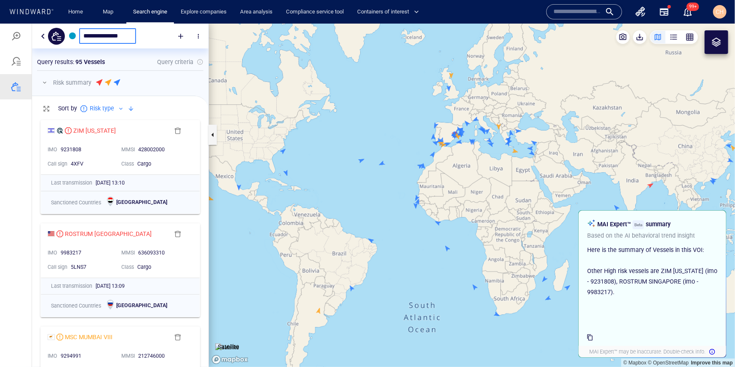
type input "**********"
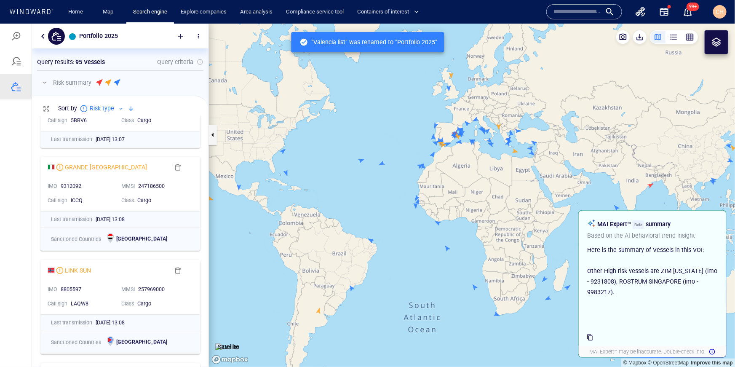
scroll to position [238, 0]
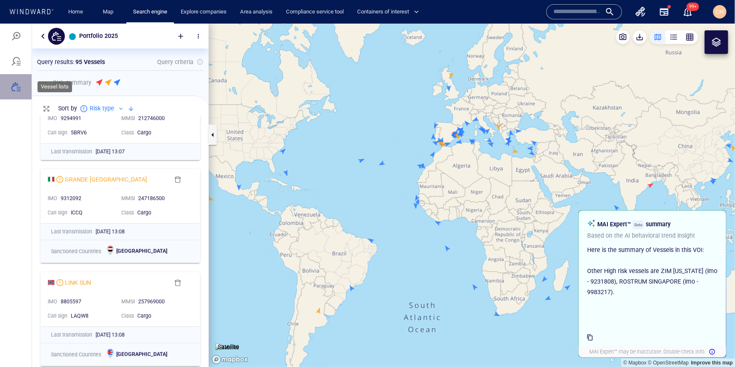
click at [16, 86] on div at bounding box center [16, 86] width 10 height 10
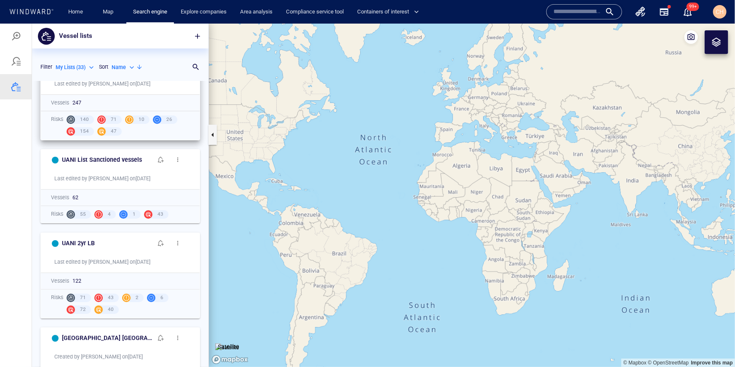
scroll to position [0, 0]
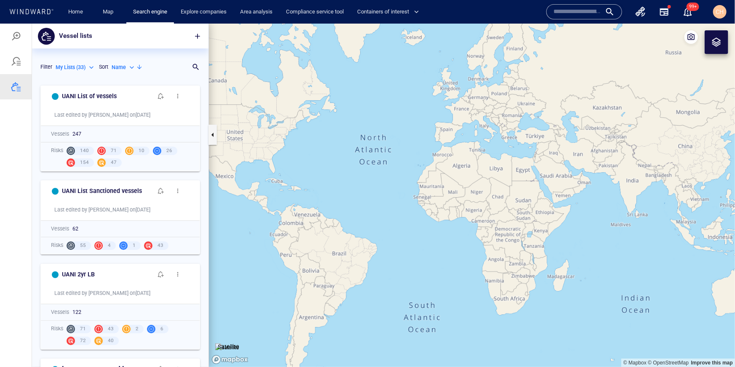
click at [94, 67] on div "My Lists ( 33 )" at bounding box center [76, 67] width 40 height 8
click at [136, 67] on div at bounding box center [367, 194] width 735 height 343
click at [134, 67] on div "Name" at bounding box center [124, 67] width 24 height 8
click at [135, 105] on p "Last Update" at bounding box center [134, 106] width 28 height 8
type input "*********"
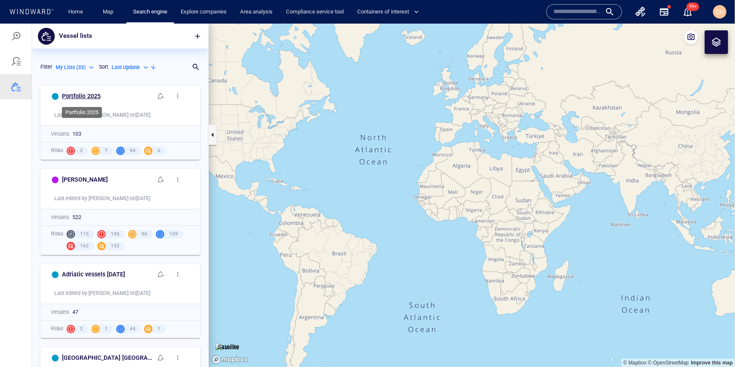
click at [81, 96] on h6 "Portfolio 2025" at bounding box center [81, 96] width 39 height 11
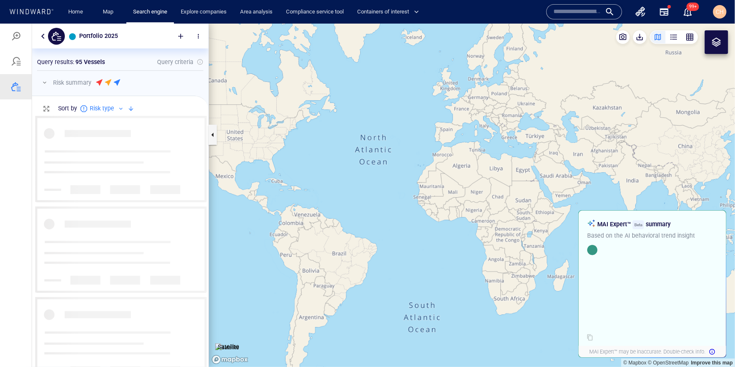
scroll to position [251, 177]
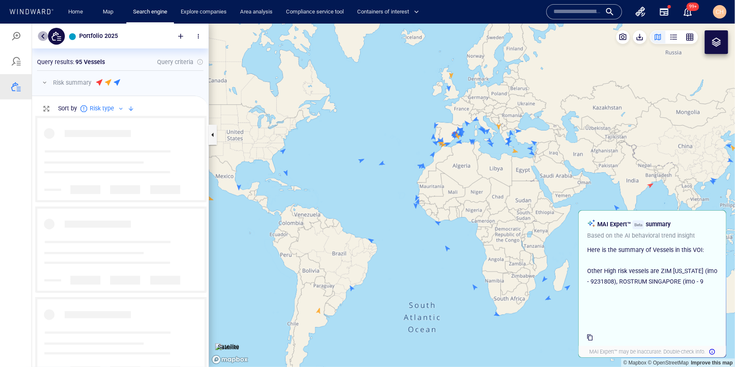
click at [45, 35] on button "button" at bounding box center [43, 36] width 10 height 10
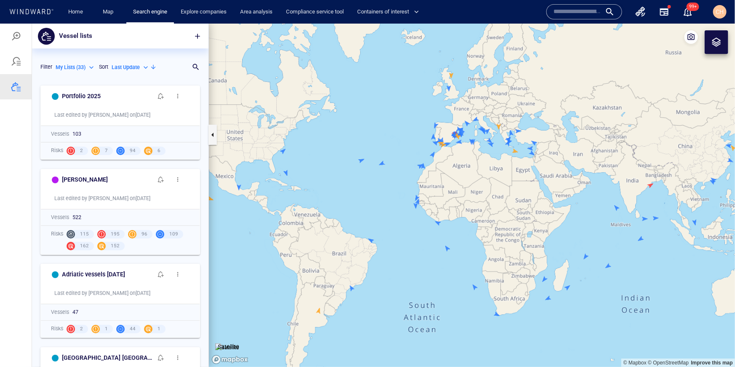
scroll to position [286, 177]
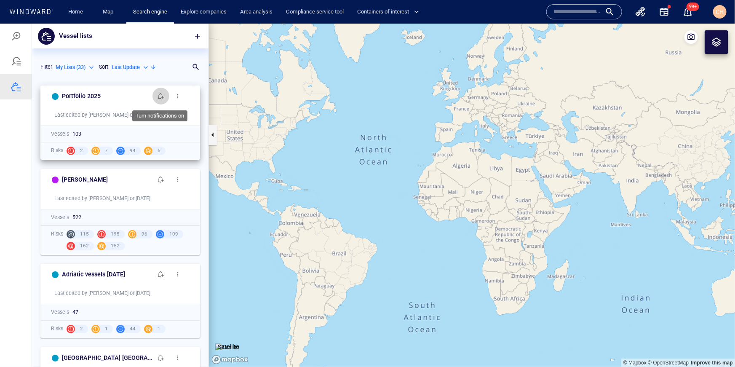
click at [164, 96] on span "button" at bounding box center [161, 95] width 7 height 7
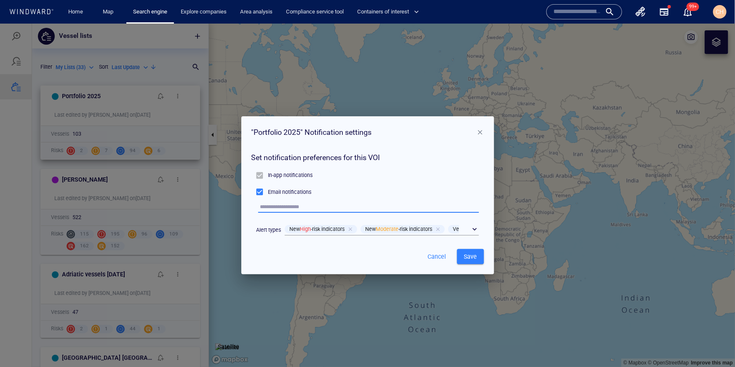
click at [294, 209] on input "text" at bounding box center [369, 206] width 219 height 11
click at [417, 178] on div "In-app notifications" at bounding box center [368, 175] width 233 height 16
click at [475, 227] on div "​" at bounding box center [382, 229] width 194 height 13
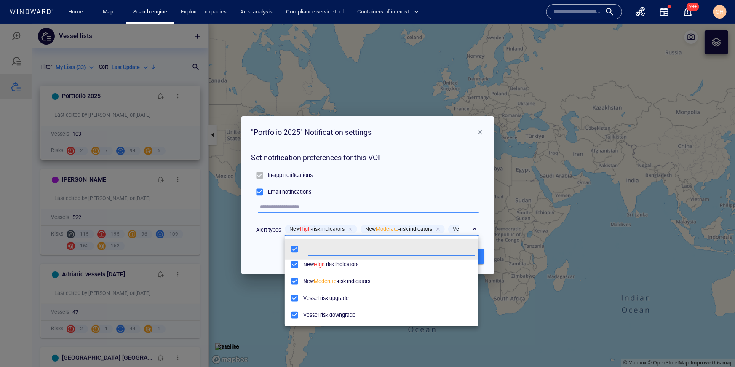
scroll to position [4, 0]
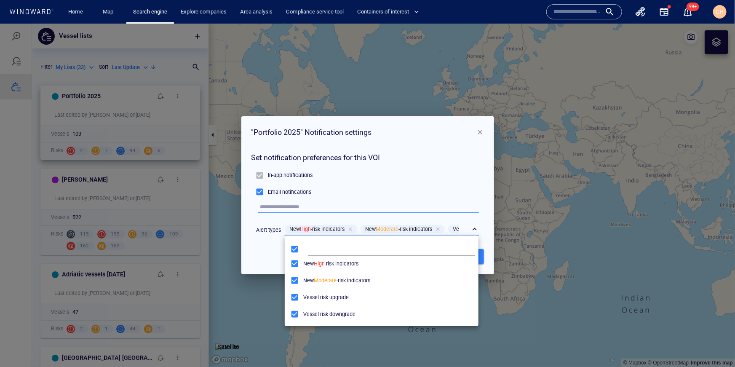
click at [261, 247] on div at bounding box center [367, 194] width 735 height 343
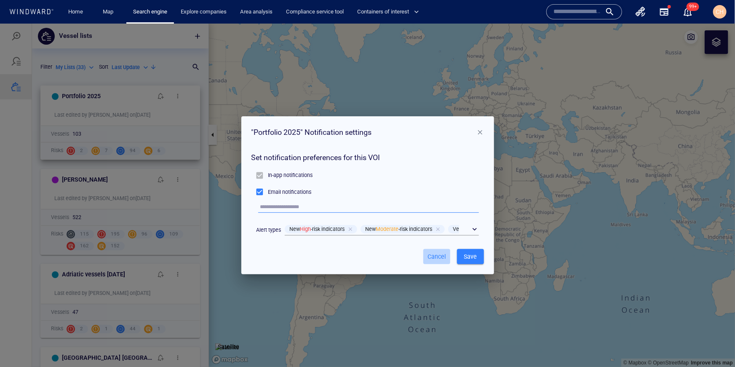
click at [436, 255] on span "Cancel" at bounding box center [437, 256] width 20 height 11
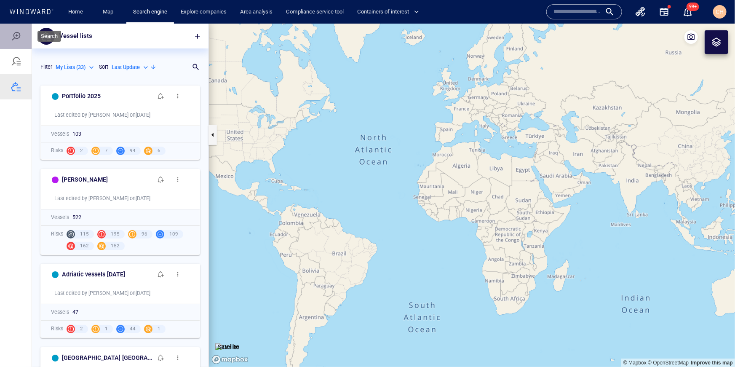
click at [19, 31] on div at bounding box center [16, 36] width 10 height 10
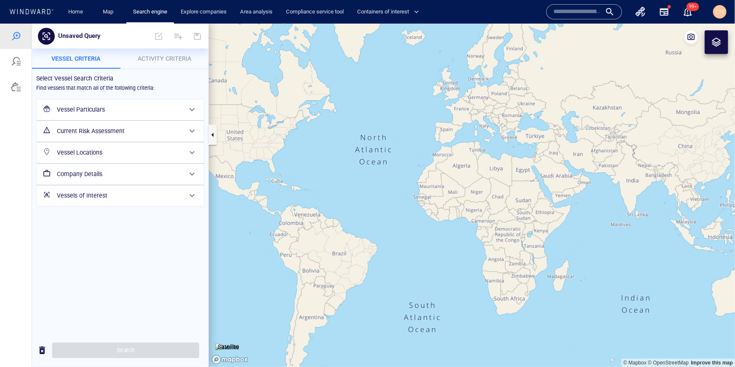
click at [725, 47] on div at bounding box center [717, 42] width 24 height 24
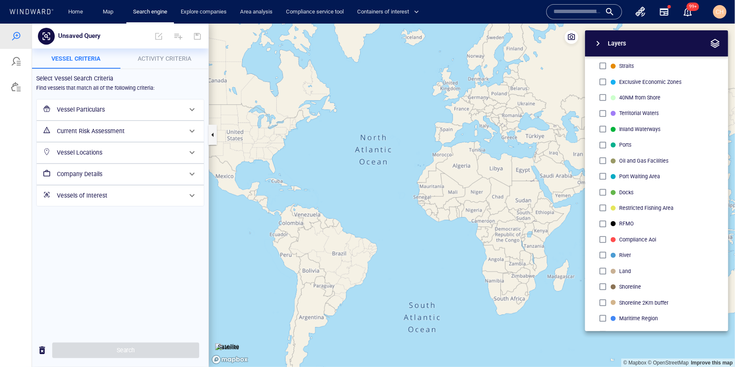
scroll to position [10, 0]
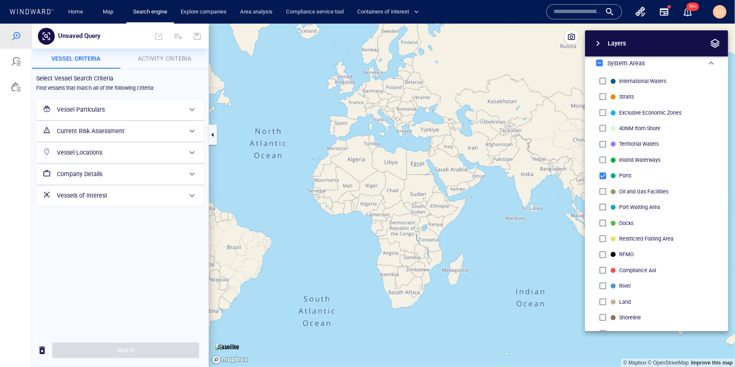
drag, startPoint x: 549, startPoint y: 195, endPoint x: 439, endPoint y: 186, distance: 111.1
click at [439, 186] on canvas "Map" at bounding box center [472, 194] width 526 height 343
click at [476, 162] on canvas "Map" at bounding box center [472, 194] width 526 height 343
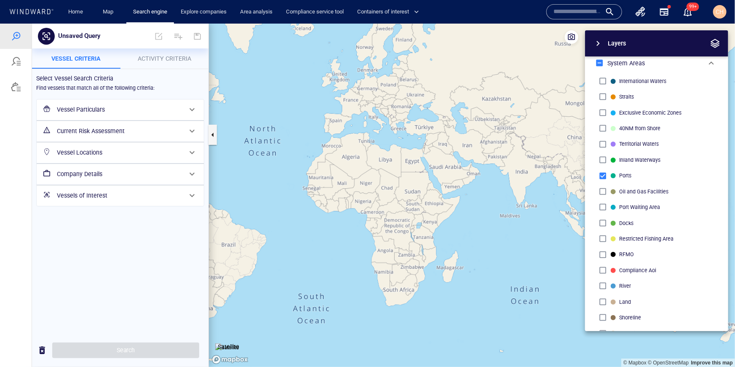
click at [476, 162] on canvas "Map" at bounding box center [472, 194] width 526 height 343
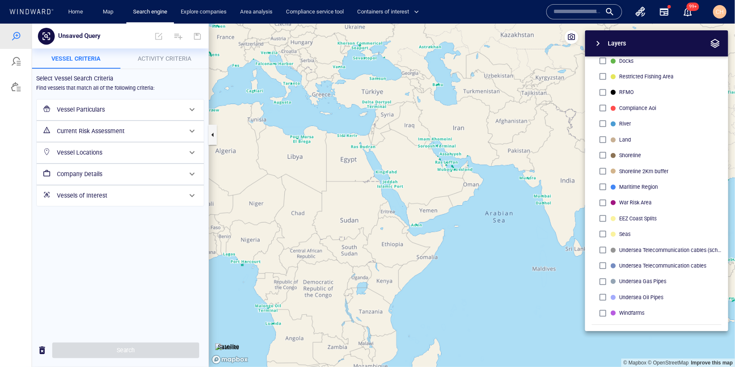
scroll to position [172, 0]
click at [91, 197] on h6 "Vessels of Interest" at bounding box center [119, 195] width 125 height 11
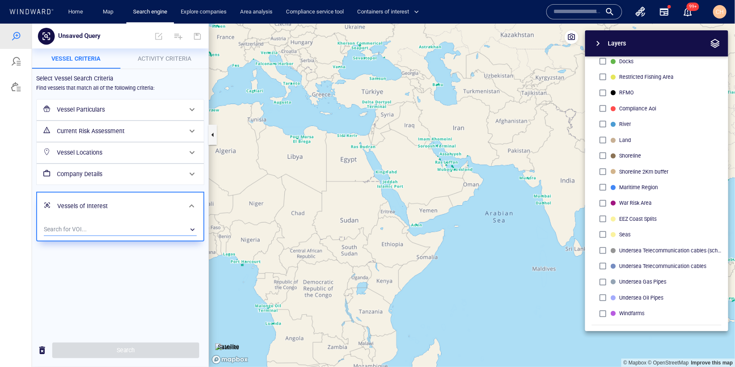
click at [79, 230] on div "​" at bounding box center [120, 229] width 153 height 13
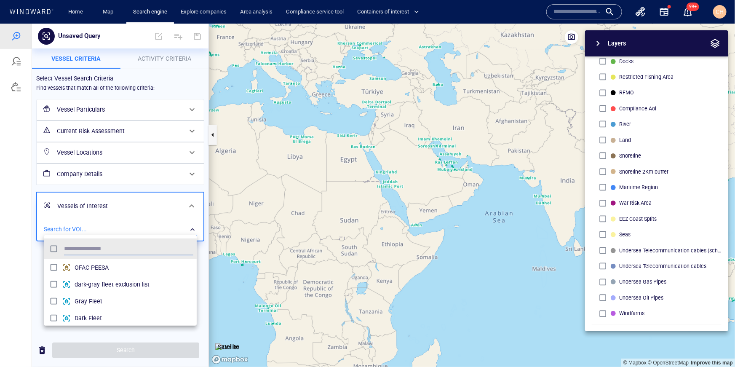
scroll to position [84, 153]
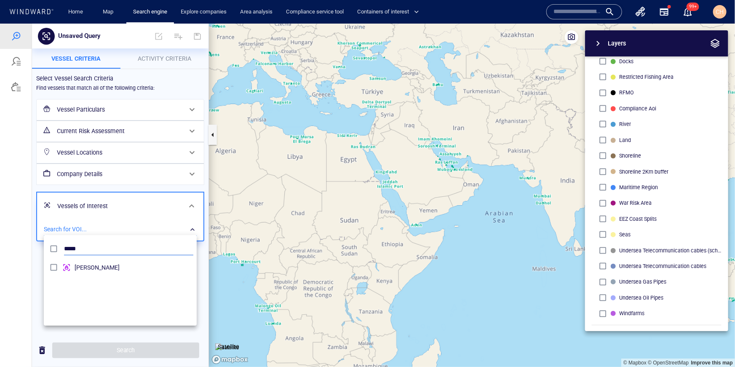
type input "*****"
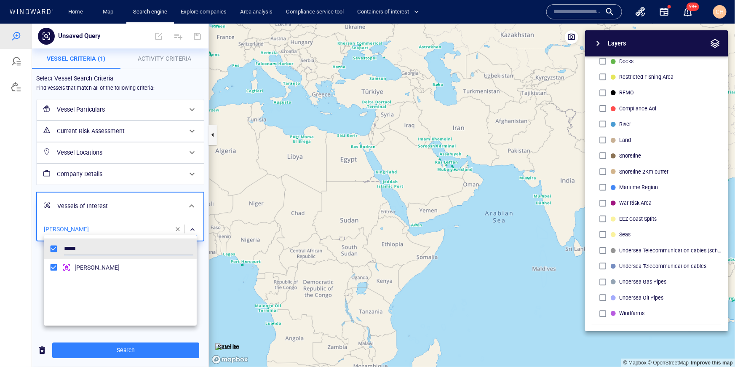
click at [32, 257] on div at bounding box center [367, 194] width 735 height 343
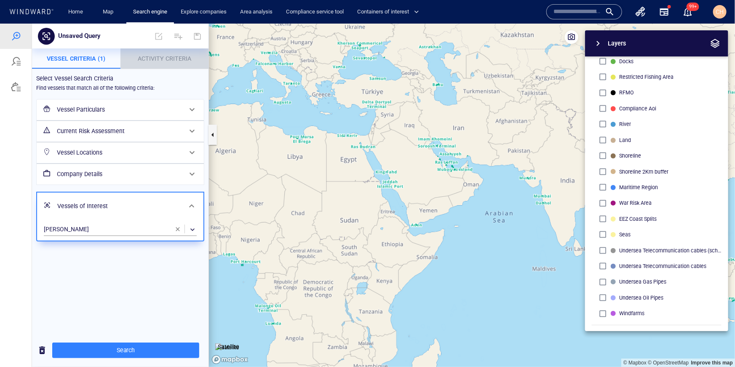
click at [173, 57] on span "Activity Criteria" at bounding box center [165, 58] width 54 height 7
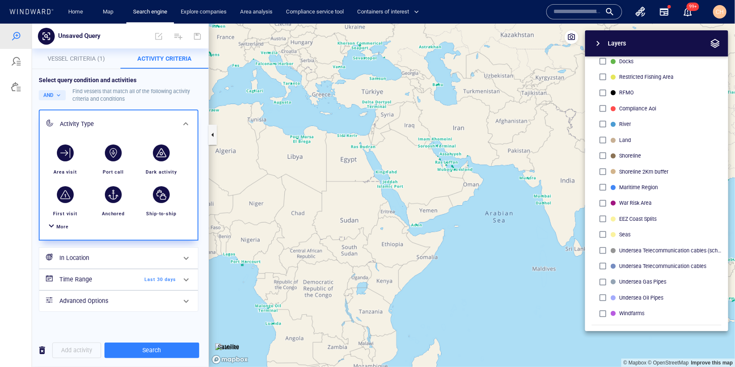
click at [56, 226] on span "More" at bounding box center [62, 226] width 12 height 5
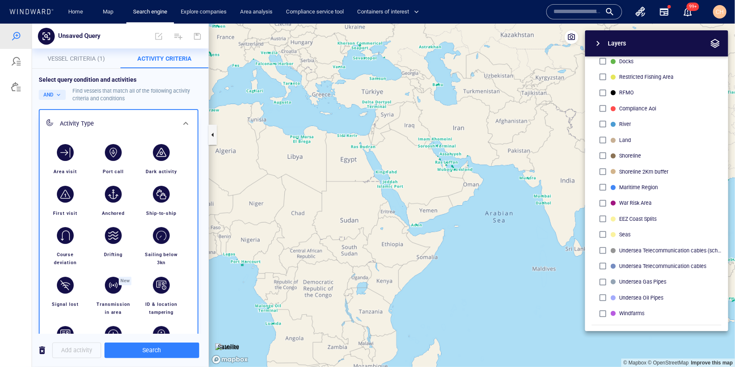
drag, startPoint x: 70, startPoint y: 155, endPoint x: 80, endPoint y: 158, distance: 10.3
click at [70, 155] on div "button" at bounding box center [65, 152] width 17 height 17
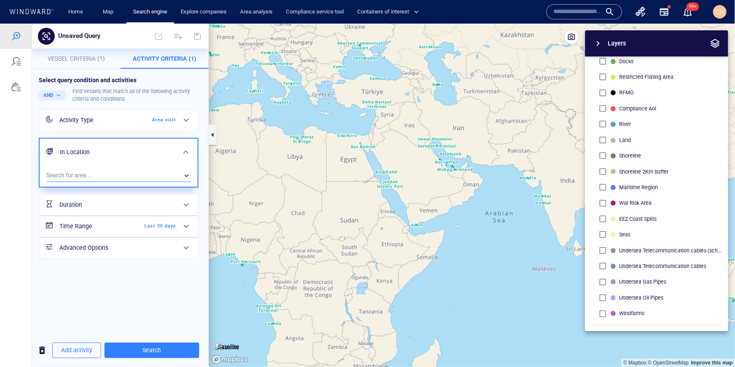
click at [95, 172] on div "​" at bounding box center [118, 175] width 144 height 13
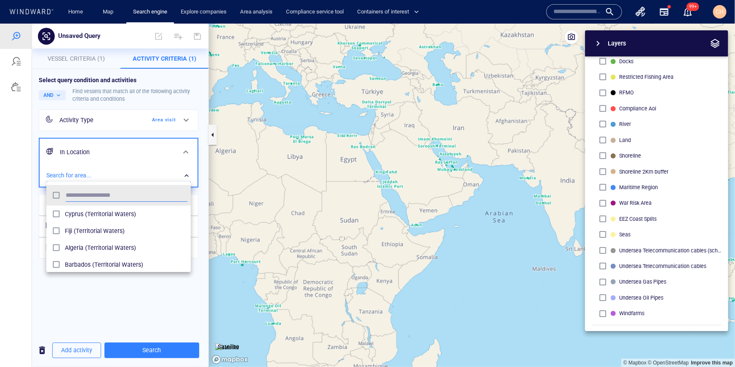
scroll to position [84, 144]
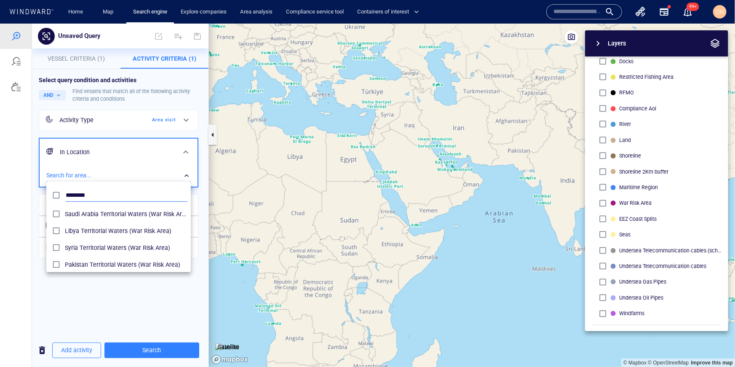
type input "********"
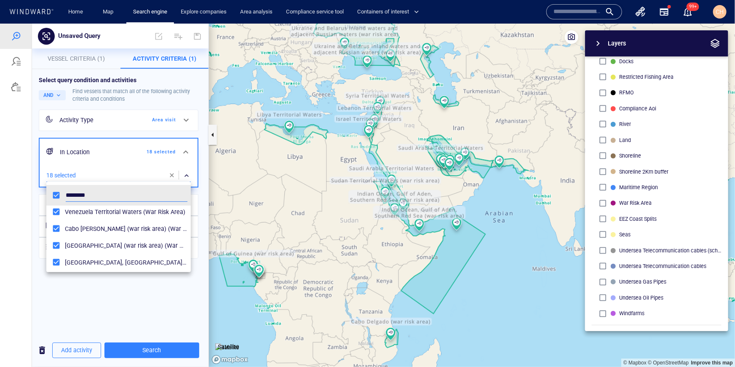
scroll to position [174, 0]
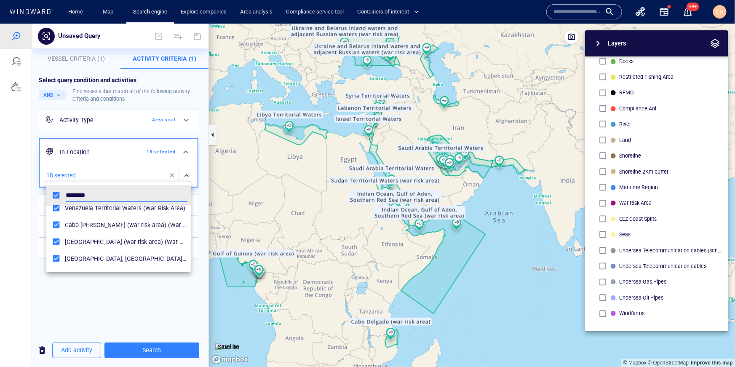
click at [157, 330] on div at bounding box center [367, 194] width 735 height 343
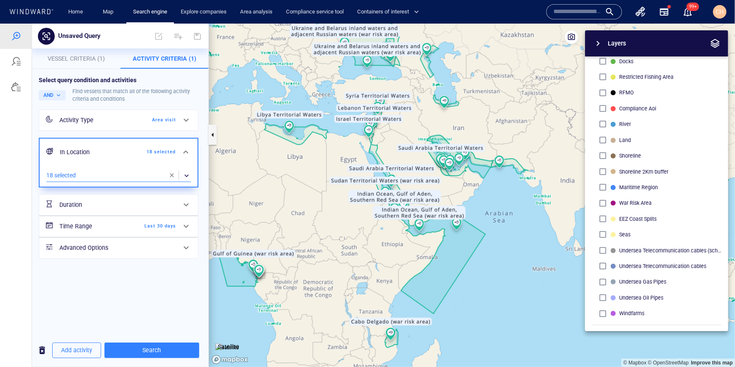
click at [186, 226] on span at bounding box center [186, 226] width 10 height 10
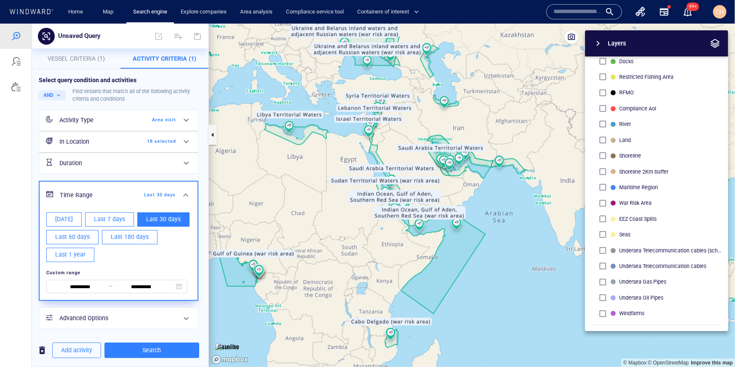
click at [45, 212] on div "Today" at bounding box center [64, 219] width 39 height 18
click at [102, 215] on span "Last 7 days" at bounding box center [109, 219] width 31 height 11
type input "**********"
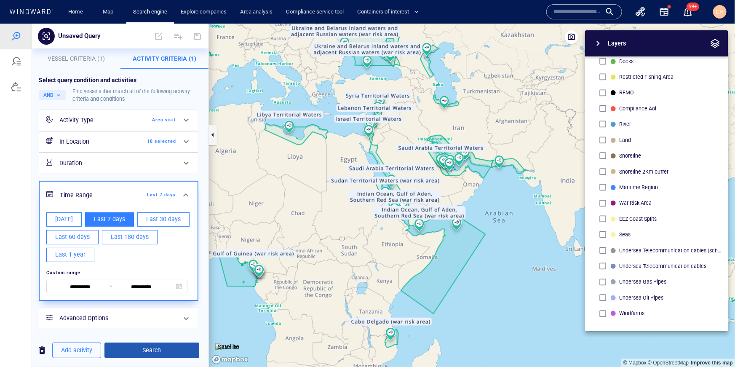
click at [154, 347] on span "Search" at bounding box center [151, 350] width 81 height 11
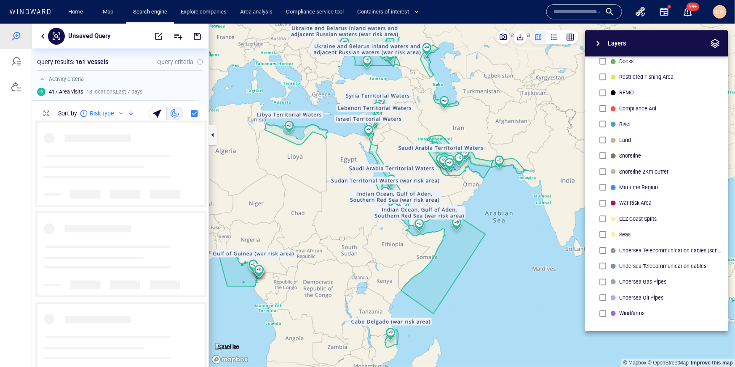
scroll to position [246, 177]
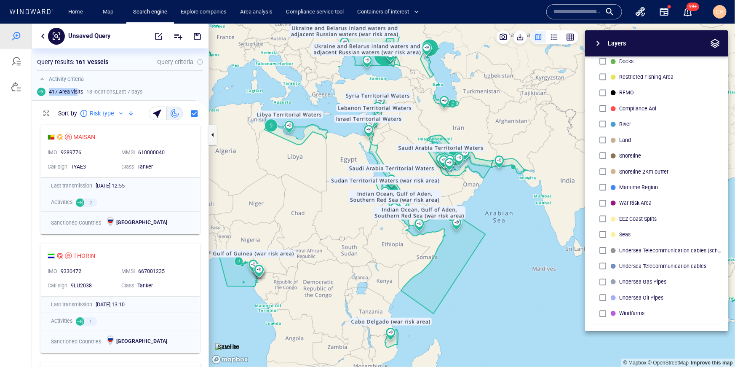
drag, startPoint x: 49, startPoint y: 90, endPoint x: 78, endPoint y: 91, distance: 28.7
click at [78, 91] on h6 "417 Area visits" at bounding box center [66, 92] width 34 height 8
click at [94, 33] on p "Unsaved Query" at bounding box center [89, 35] width 42 height 11
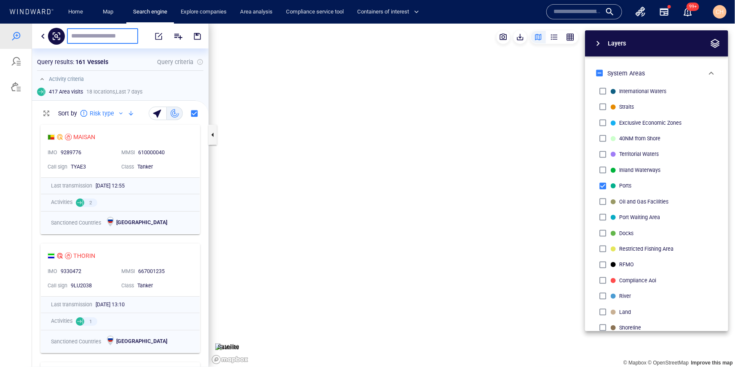
scroll to position [172, 0]
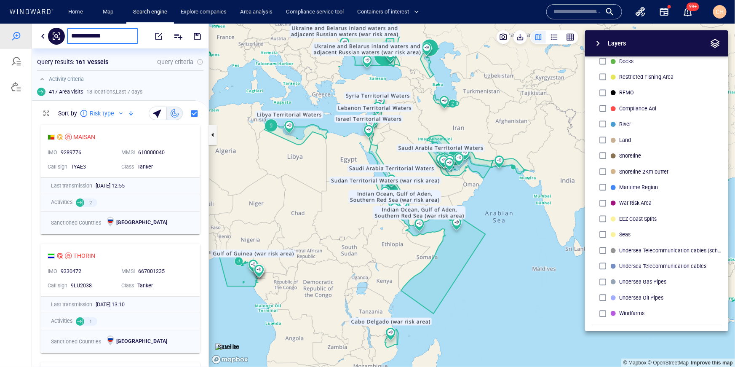
type input "**********"
click at [82, 35] on input "**********" at bounding box center [102, 35] width 63 height 7
click at [201, 35] on span "button" at bounding box center [197, 36] width 8 height 8
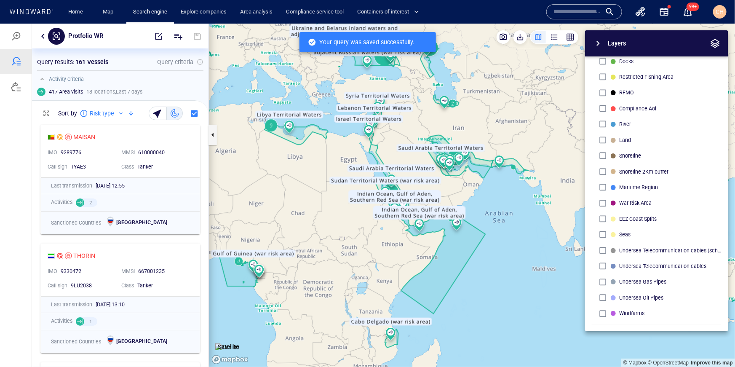
scroll to position [246, 177]
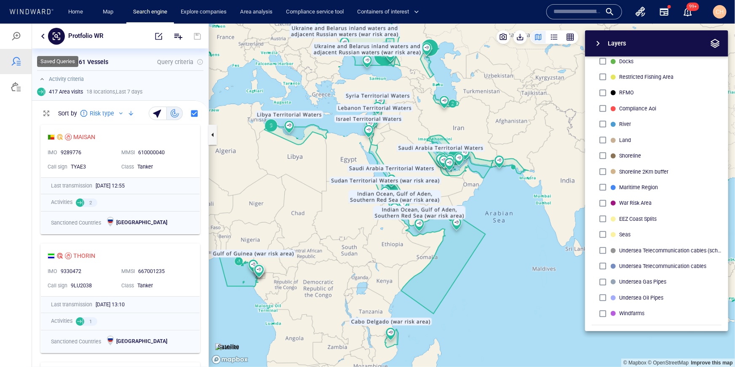
click at [16, 60] on div at bounding box center [16, 61] width 10 height 10
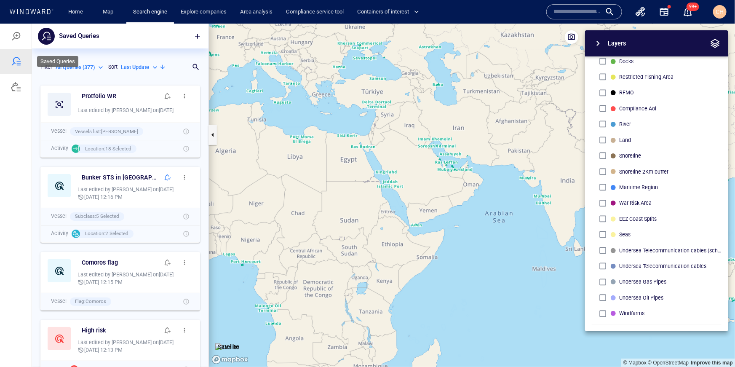
scroll to position [286, 177]
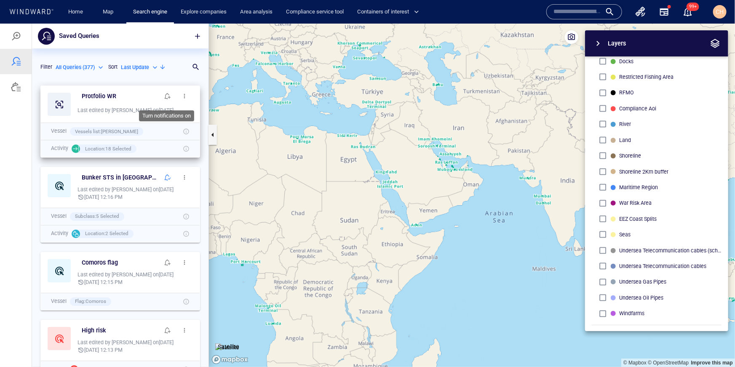
click at [171, 97] on span "button" at bounding box center [167, 95] width 7 height 7
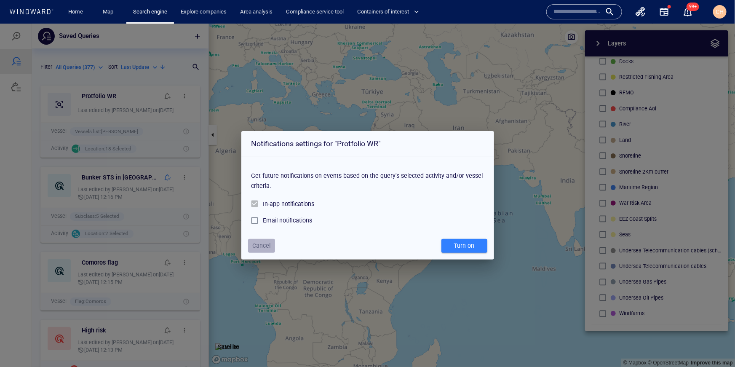
click at [262, 244] on span "Cancel" at bounding box center [261, 245] width 18 height 11
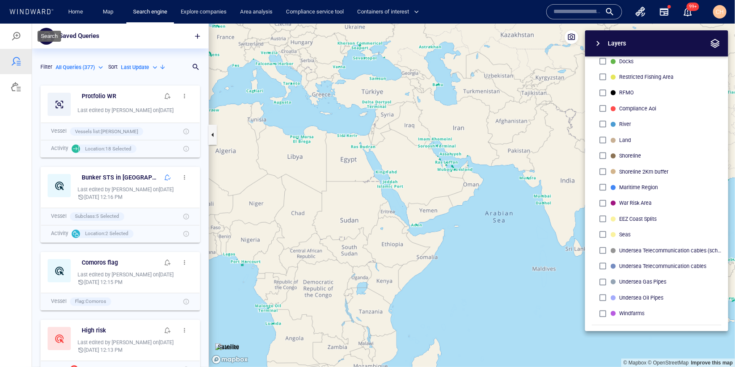
click at [18, 36] on div at bounding box center [16, 36] width 10 height 10
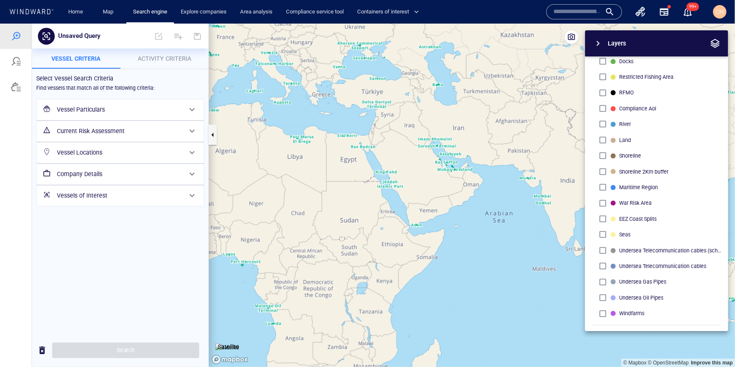
click at [99, 101] on div "Vessel Particulars" at bounding box center [120, 109] width 132 height 17
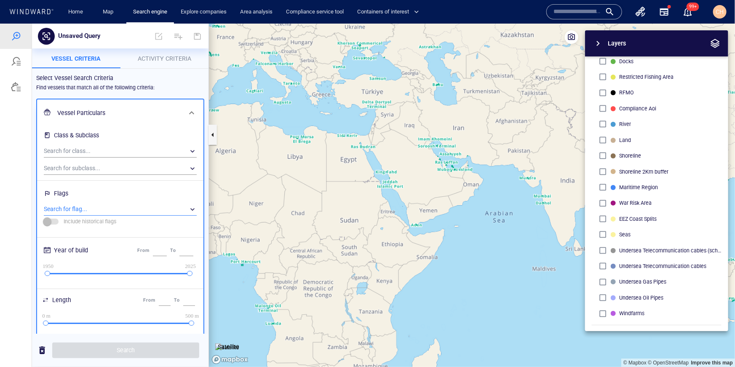
click at [90, 207] on div "​" at bounding box center [120, 209] width 153 height 13
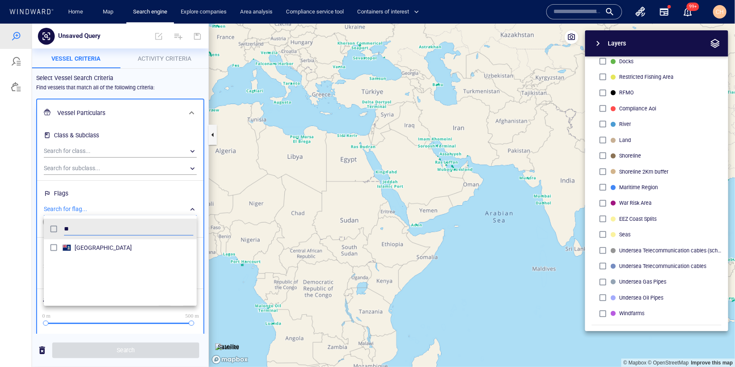
scroll to position [84, 153]
type input "*"
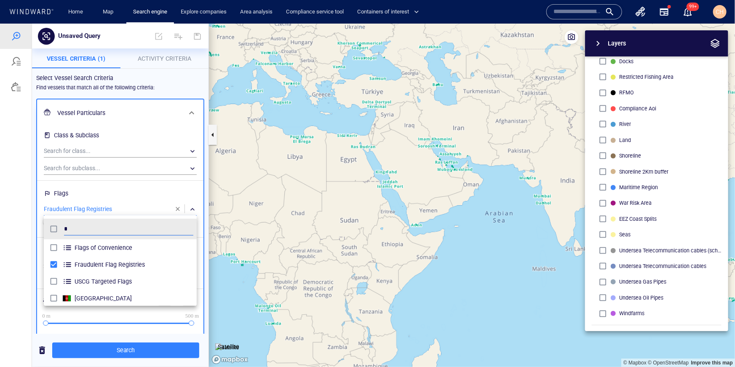
click at [209, 174] on div at bounding box center [367, 194] width 735 height 343
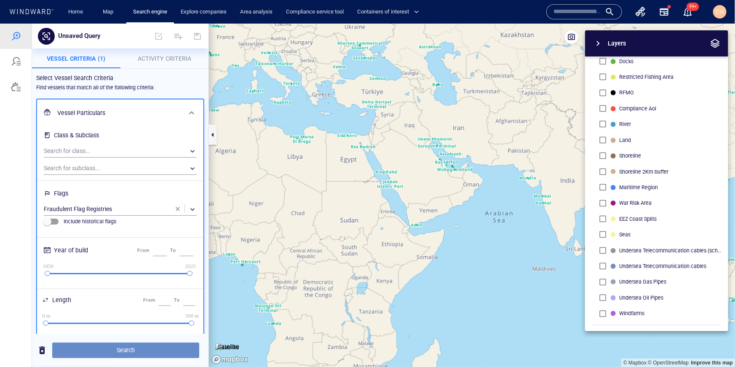
click at [129, 348] on span "Search" at bounding box center [126, 350] width 134 height 11
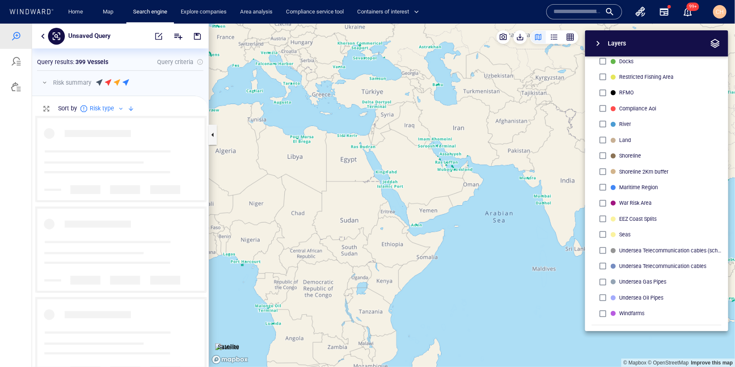
scroll to position [251, 177]
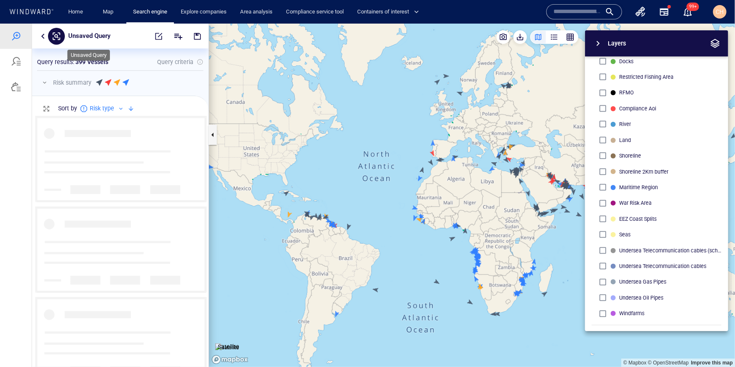
click at [93, 35] on p "Unsaved Query" at bounding box center [89, 35] width 42 height 11
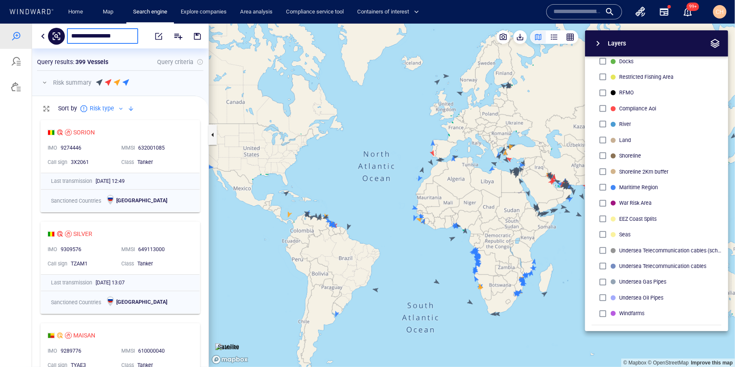
type input "**********"
click at [196, 35] on span "button" at bounding box center [197, 36] width 8 height 8
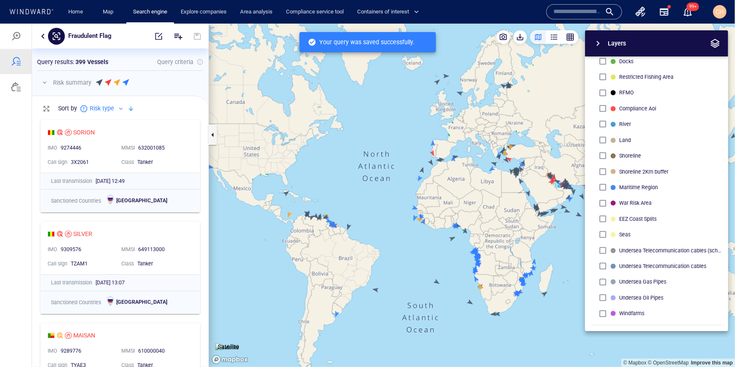
scroll to position [251, 177]
click at [13, 60] on div at bounding box center [16, 61] width 10 height 10
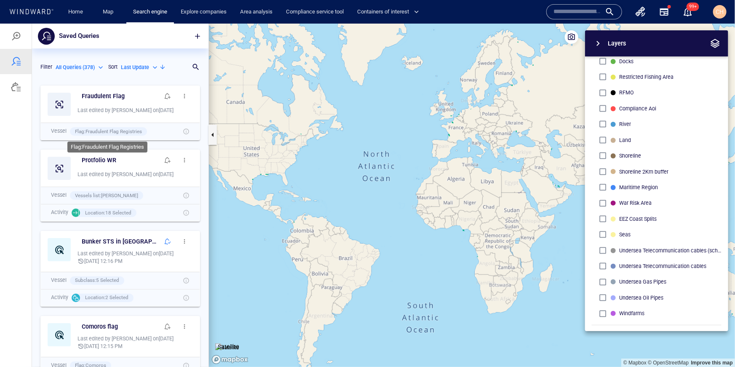
scroll to position [286, 177]
click at [184, 96] on span "button" at bounding box center [184, 95] width 7 height 7
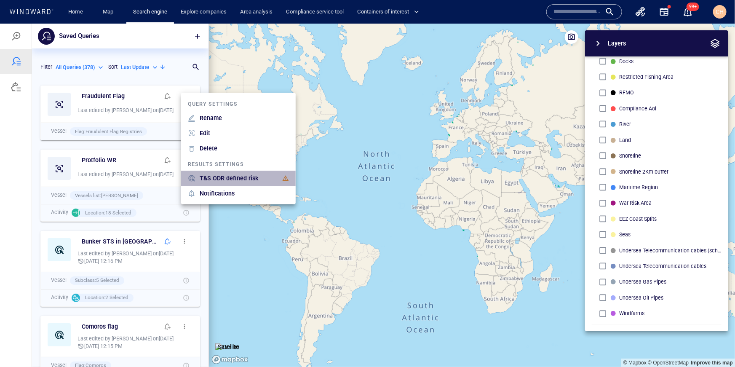
click at [232, 180] on p "T&S ODR defined risk" at bounding box center [229, 178] width 59 height 10
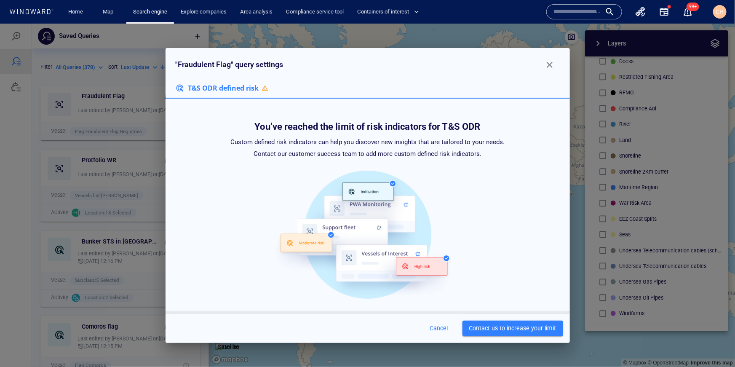
click at [444, 324] on span "Cancel" at bounding box center [439, 328] width 20 height 11
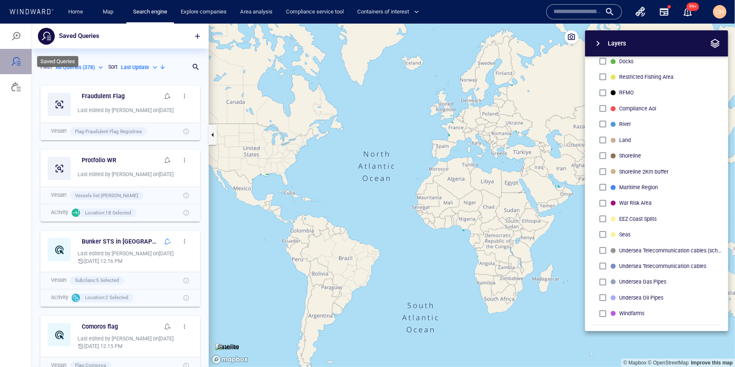
click at [20, 61] on div at bounding box center [16, 61] width 10 height 10
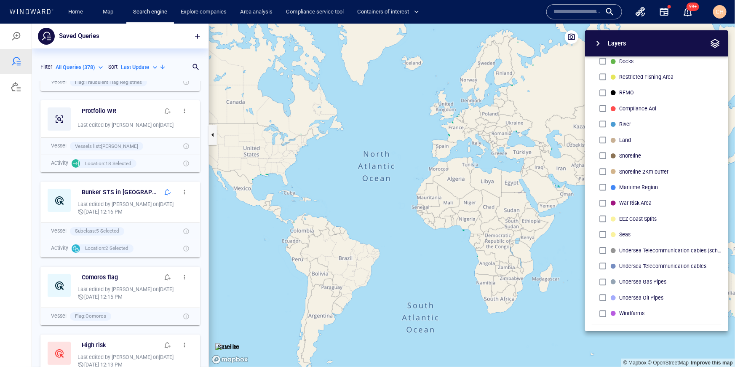
scroll to position [51, 0]
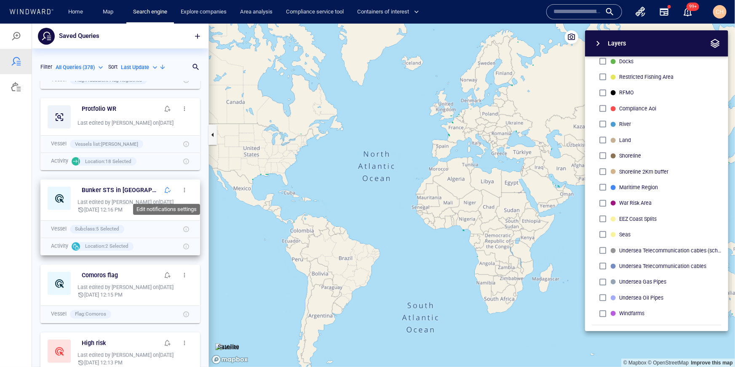
click at [170, 190] on span "button" at bounding box center [167, 189] width 7 height 7
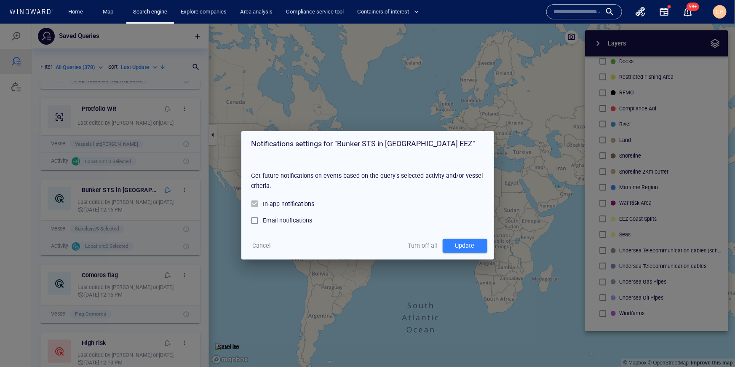
click at [262, 243] on span "Cancel" at bounding box center [261, 245] width 18 height 11
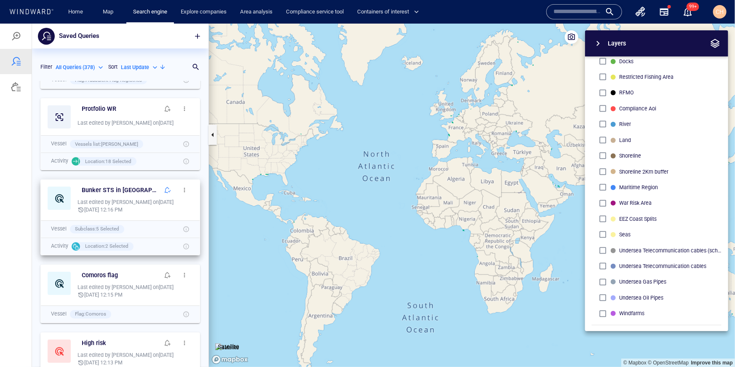
click at [185, 190] on span "button" at bounding box center [184, 189] width 7 height 7
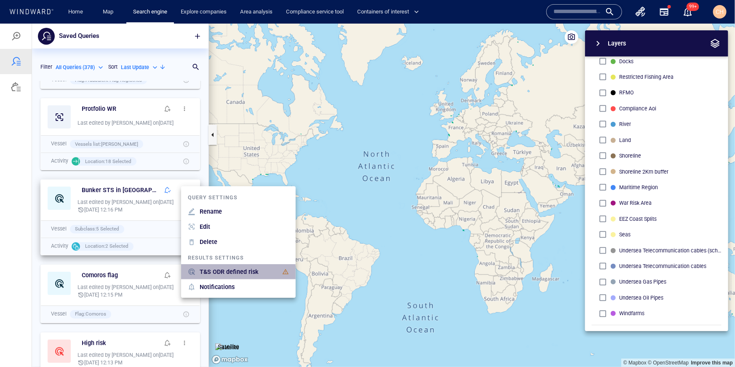
click at [239, 274] on p "T&S ODR defined risk" at bounding box center [229, 271] width 59 height 10
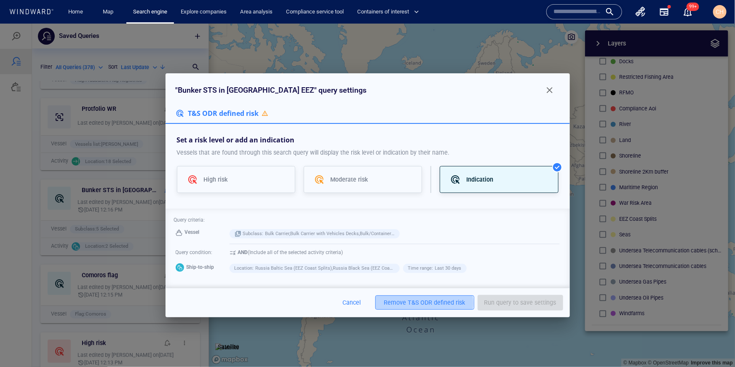
click at [423, 302] on div "T&S ODR defined risk" at bounding box center [436, 302] width 57 height 11
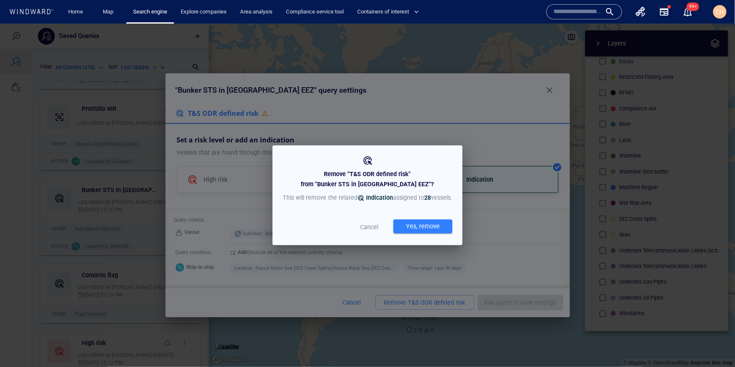
click at [411, 229] on div "Yes, remove" at bounding box center [422, 226] width 37 height 14
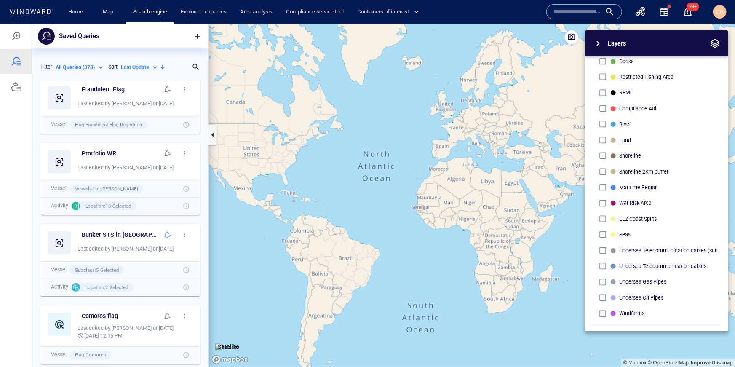
scroll to position [0, 0]
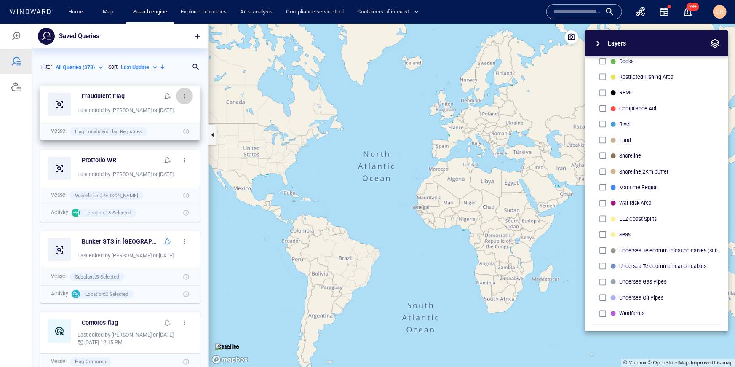
click at [182, 93] on span "button" at bounding box center [184, 95] width 7 height 7
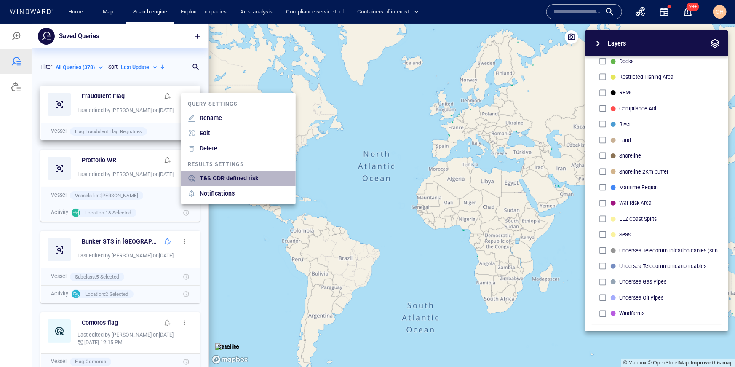
click at [238, 178] on p "T&S ODR defined risk" at bounding box center [229, 178] width 59 height 10
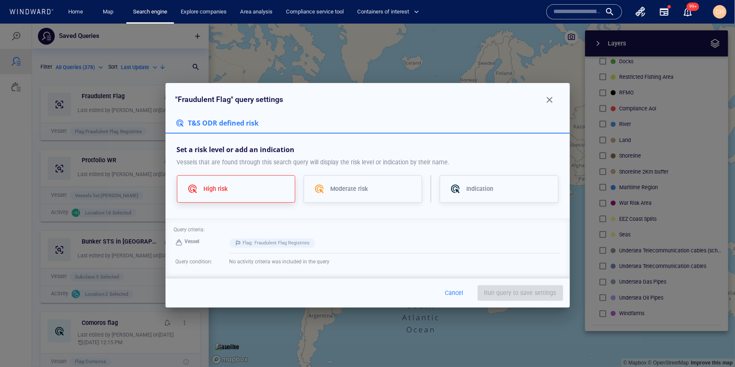
click at [249, 186] on div "High risk" at bounding box center [243, 188] width 81 height 10
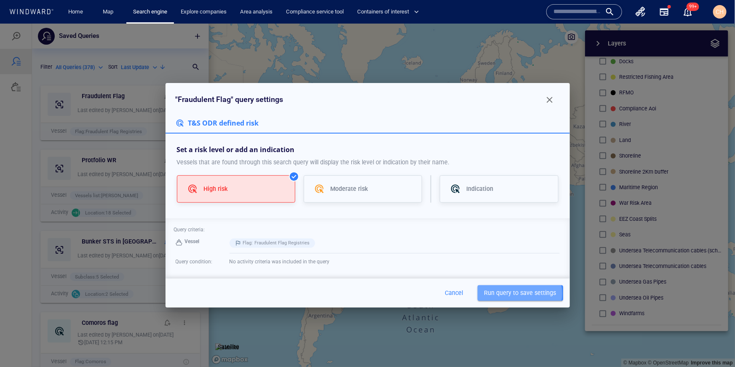
click at [518, 293] on span "Run query to save settings" at bounding box center [520, 292] width 72 height 11
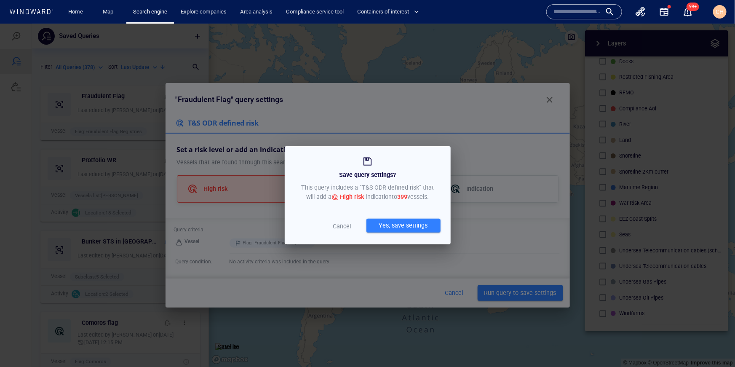
click at [409, 224] on div "Yes, save settings" at bounding box center [403, 225] width 52 height 14
